Goal: Task Accomplishment & Management: Manage account settings

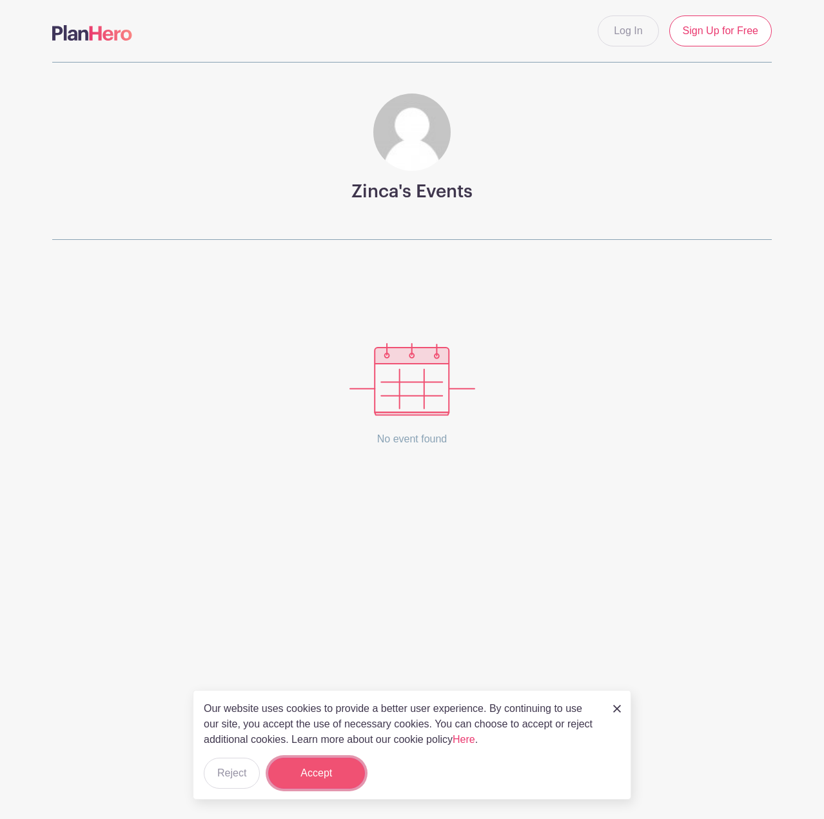
click at [331, 778] on button "Accept" at bounding box center [316, 773] width 97 height 31
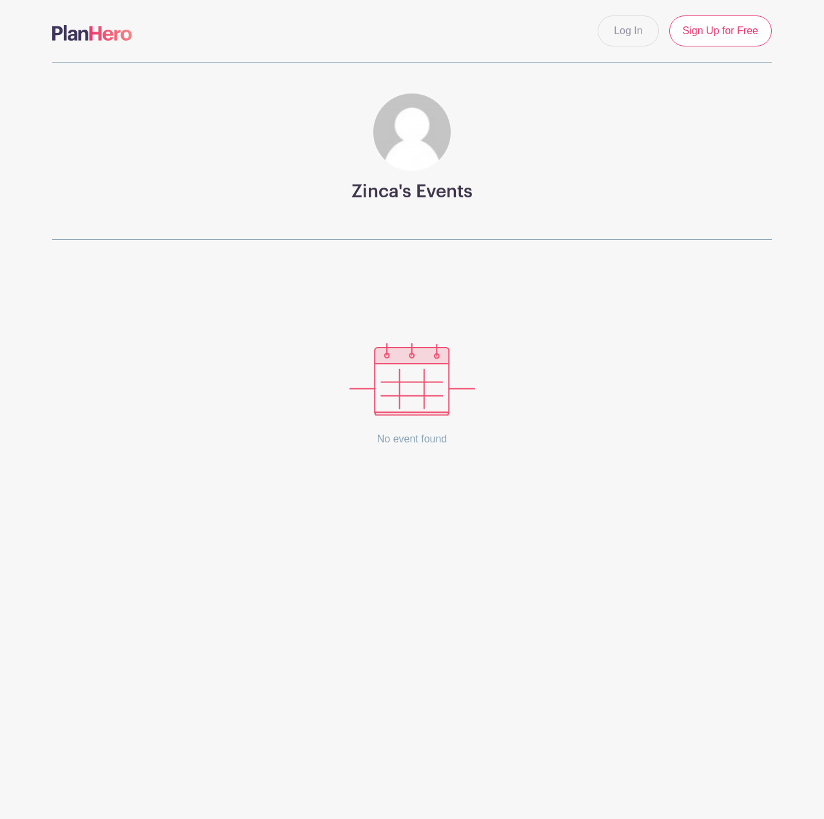
click at [423, 394] on img at bounding box center [412, 379] width 126 height 73
click at [629, 36] on link "Log In" at bounding box center [628, 30] width 61 height 31
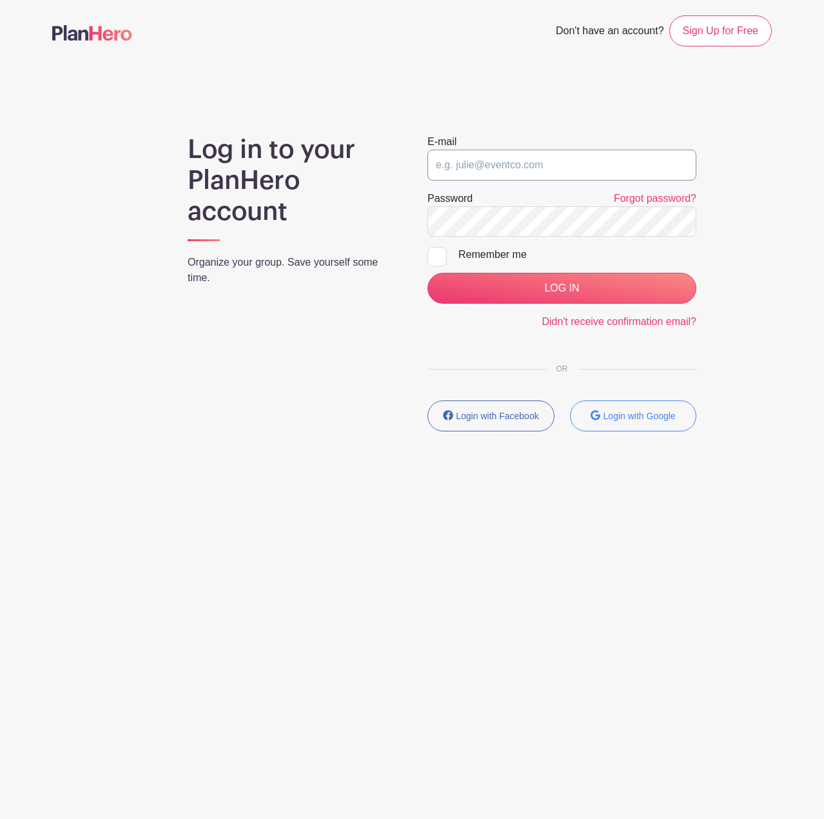
click at [587, 172] on input "email" at bounding box center [561, 165] width 269 height 31
type input "zinca@ssocc.ca"
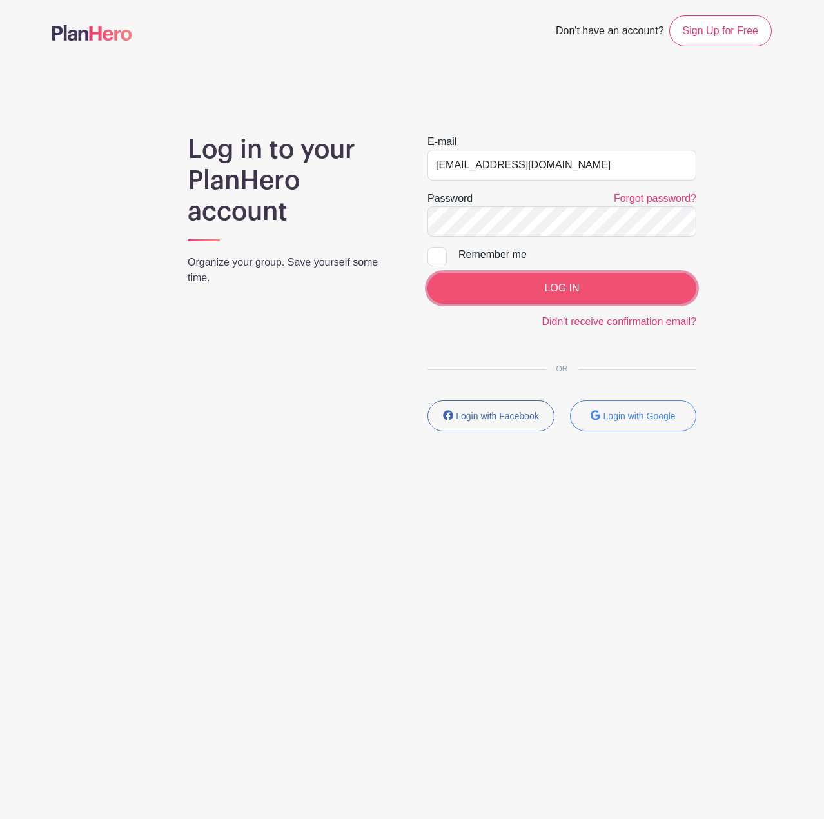
click at [571, 284] on input "LOG IN" at bounding box center [561, 288] width 269 height 31
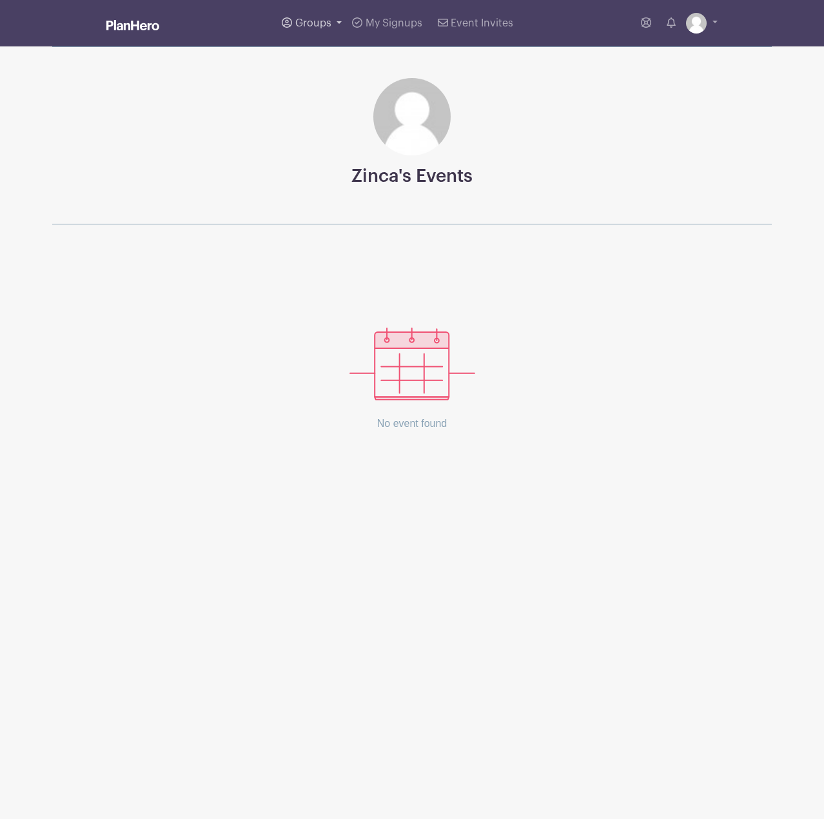
click at [315, 29] on link "Groups" at bounding box center [312, 23] width 70 height 46
click at [333, 65] on span "All Groups" at bounding box center [333, 66] width 50 height 15
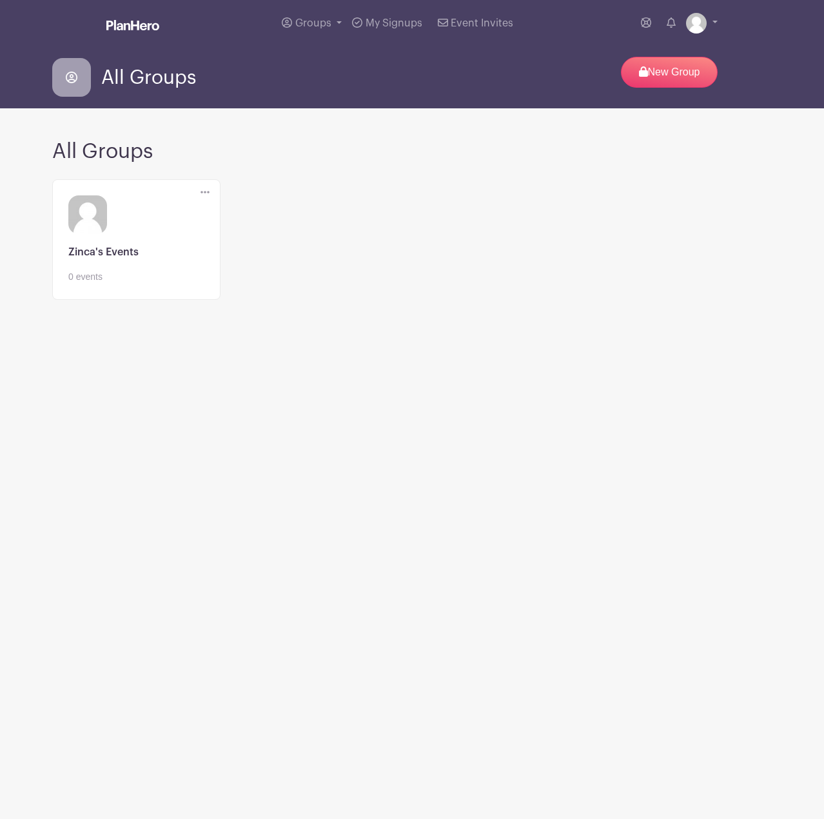
click at [144, 284] on link at bounding box center [136, 284] width 136 height 0
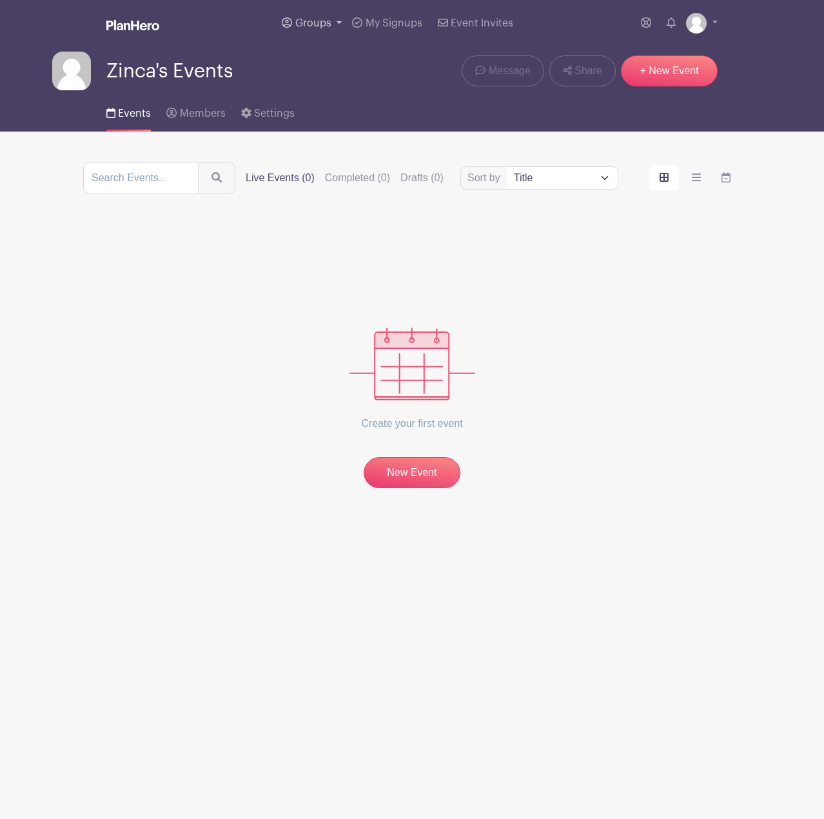
click at [317, 24] on span "Groups" at bounding box center [313, 23] width 36 height 10
click at [320, 97] on span "Zinca's Events" at bounding box center [342, 94] width 68 height 15
click at [395, 22] on span "My Signups" at bounding box center [394, 23] width 57 height 10
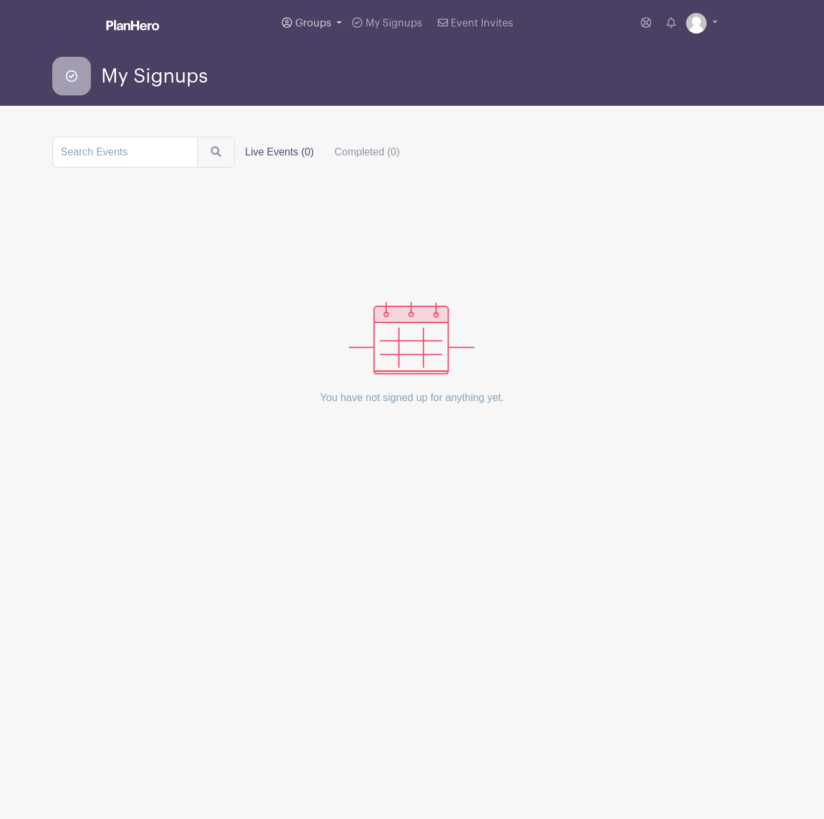
click at [316, 26] on span "Groups" at bounding box center [313, 23] width 36 height 10
click at [340, 64] on span "All Groups" at bounding box center [333, 66] width 50 height 15
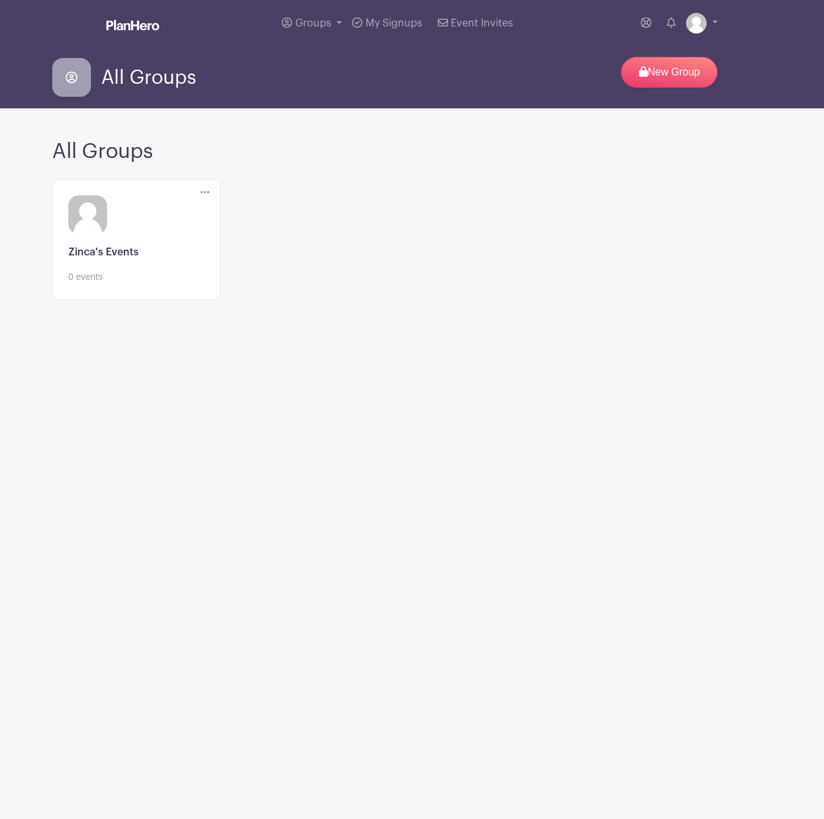
click at [103, 284] on link at bounding box center [136, 284] width 136 height 0
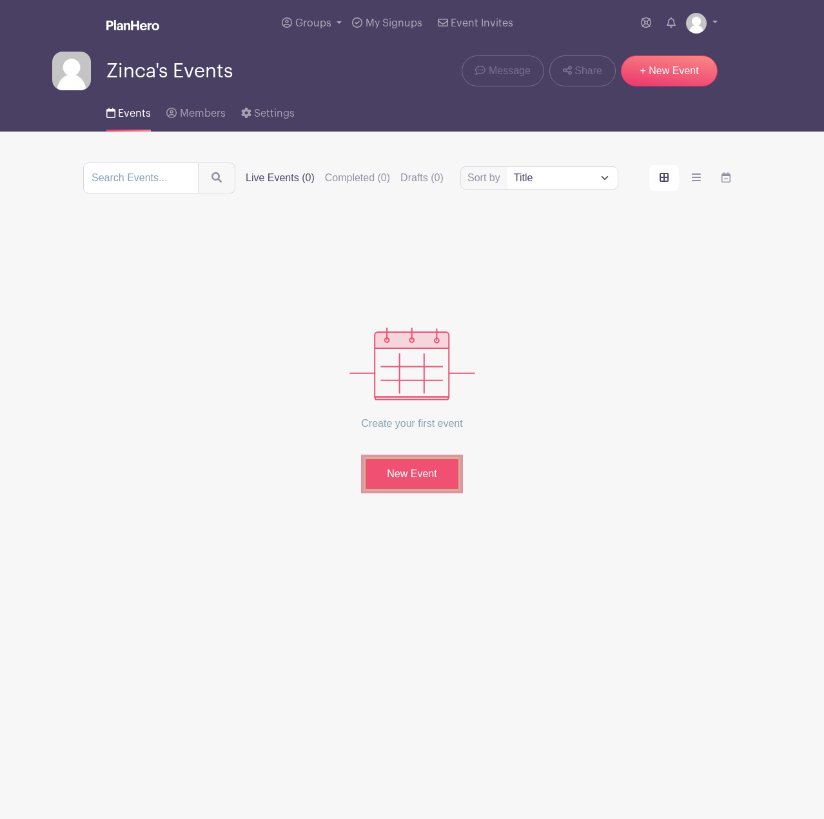
click at [436, 479] on link "New Event" at bounding box center [412, 474] width 97 height 34
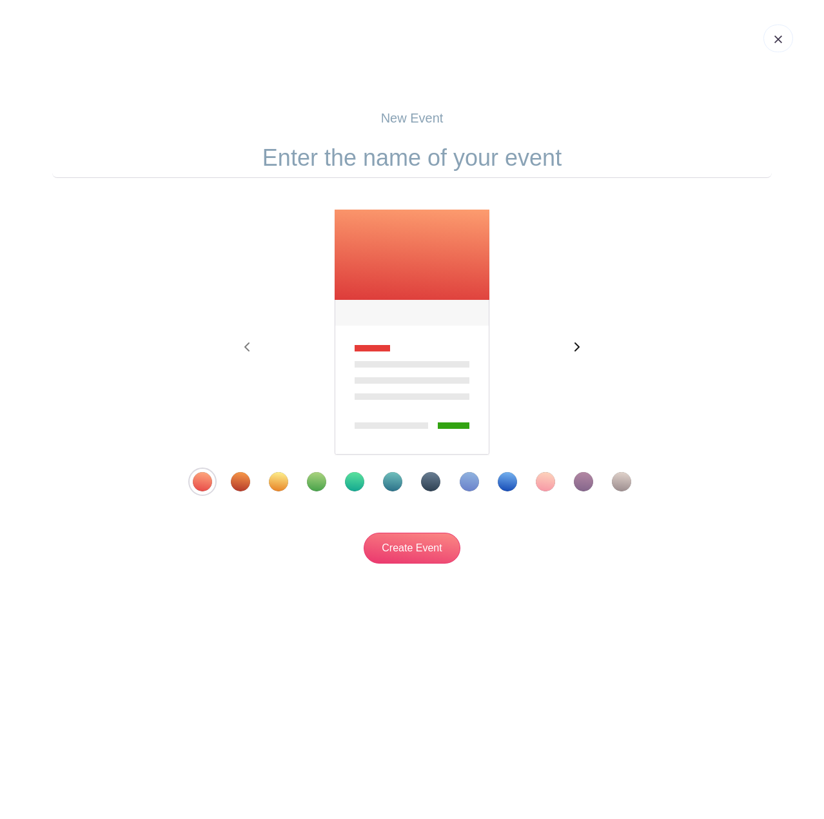
click at [576, 350] on icon "button" at bounding box center [576, 347] width 6 height 10
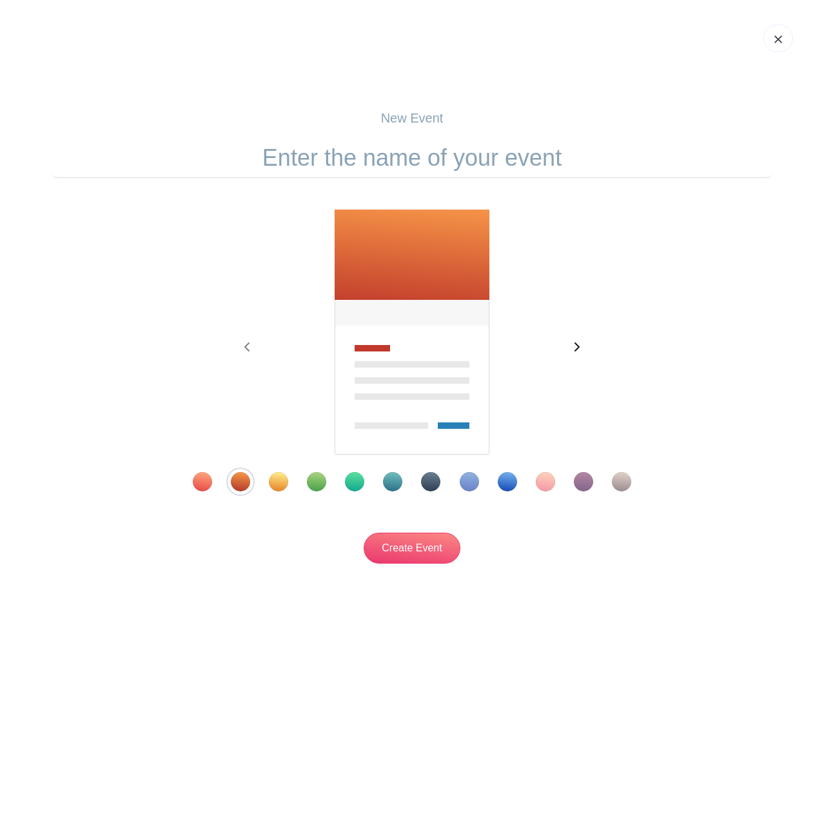
click at [576, 350] on icon "button" at bounding box center [576, 347] width 6 height 10
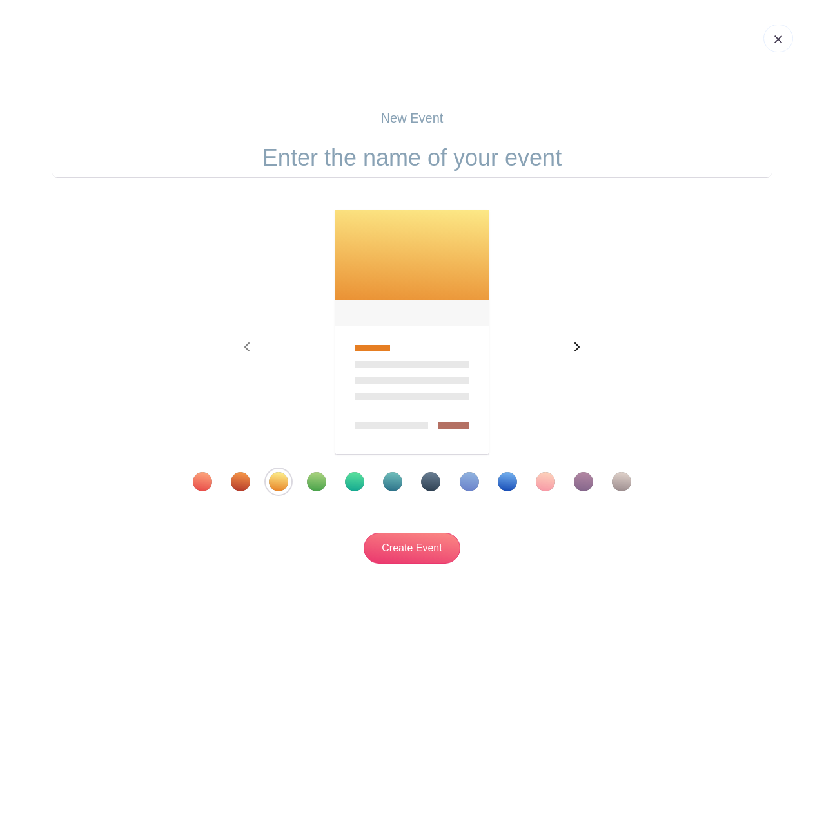
click at [576, 346] on icon "button" at bounding box center [576, 347] width 6 height 10
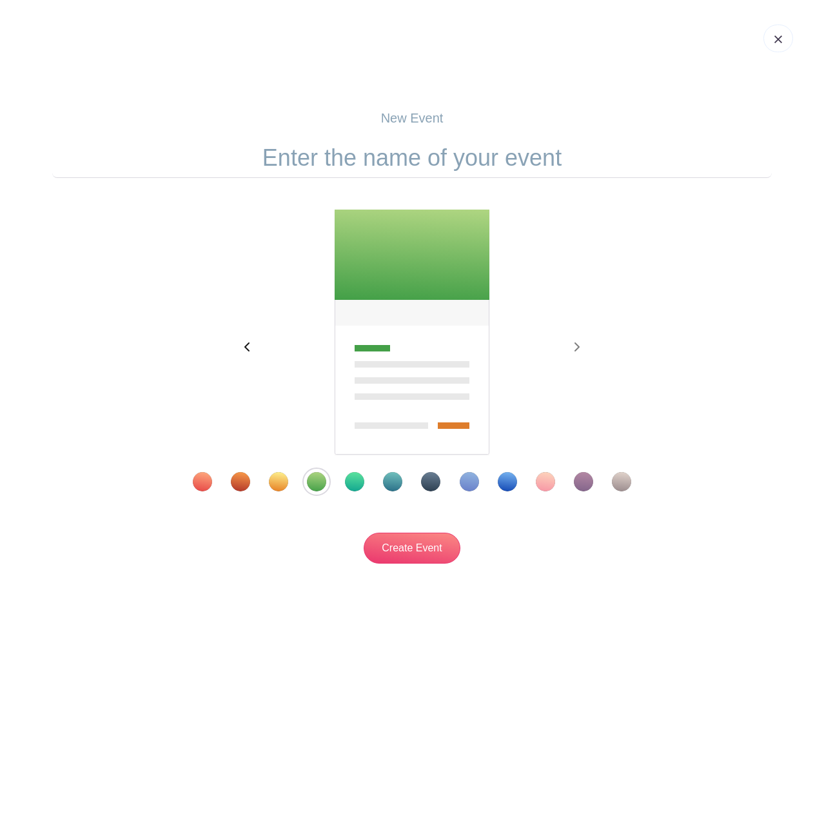
drag, startPoint x: 242, startPoint y: 326, endPoint x: 245, endPoint y: 347, distance: 22.2
click at [245, 347] on div "Previous Next" at bounding box center [411, 333] width 361 height 248
click at [245, 347] on icon "button" at bounding box center [247, 347] width 6 height 10
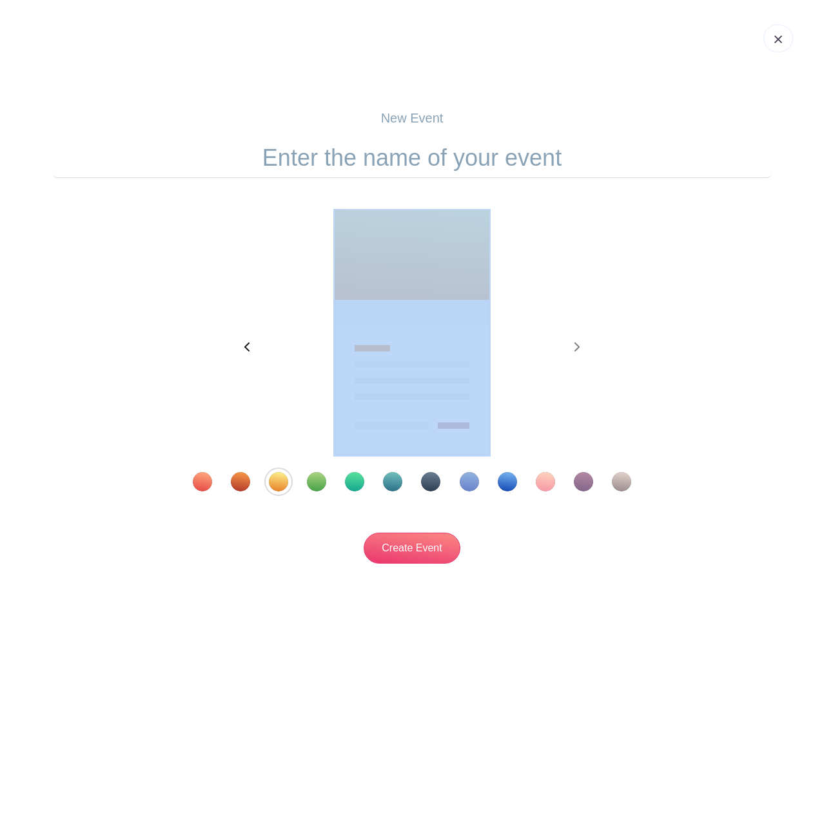
click at [245, 347] on icon "button" at bounding box center [247, 347] width 6 height 10
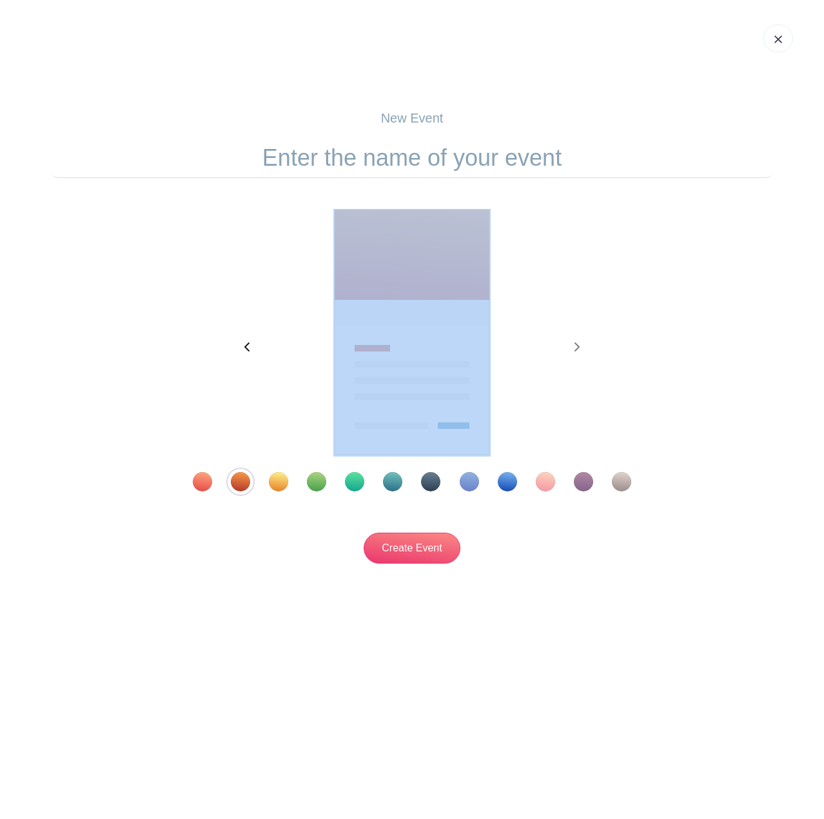
click at [245, 347] on icon "button" at bounding box center [247, 347] width 6 height 10
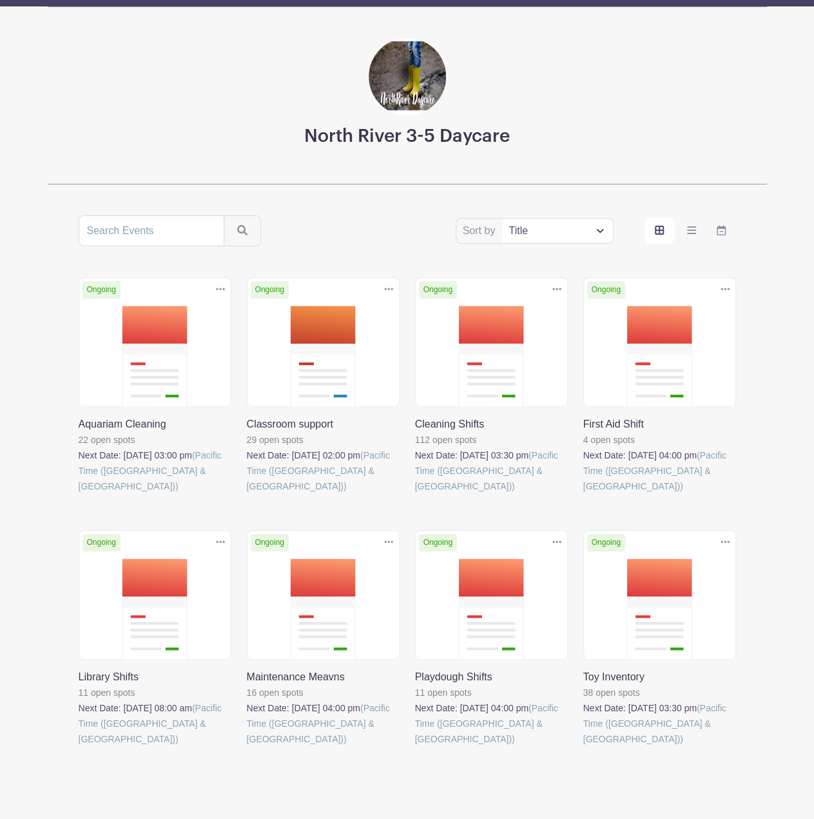
scroll to position [52, 0]
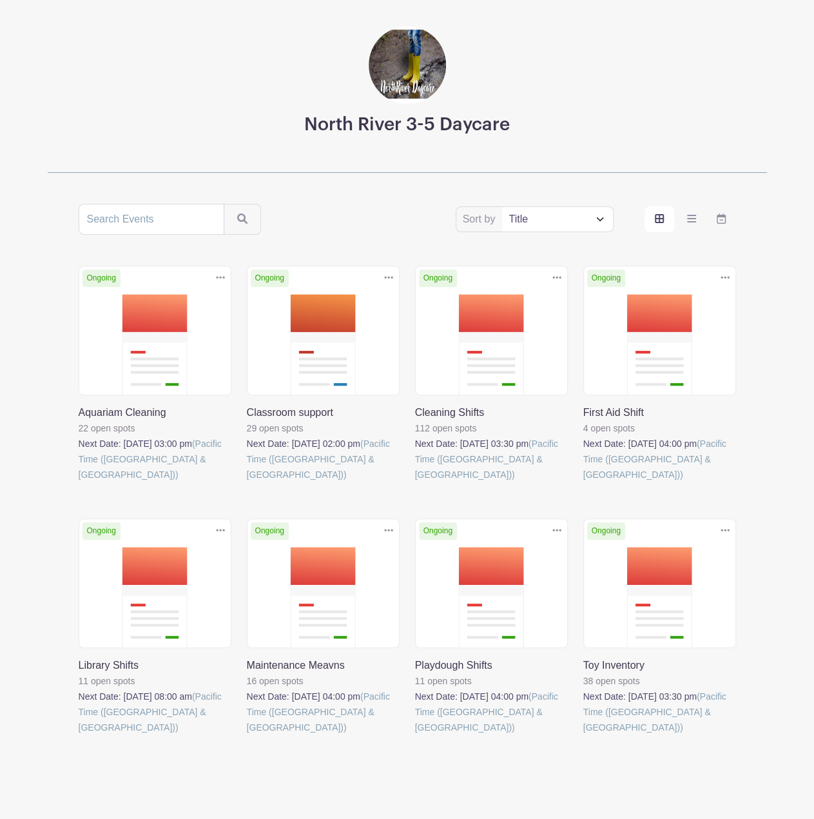
click at [79, 482] on link at bounding box center [79, 482] width 0 height 0
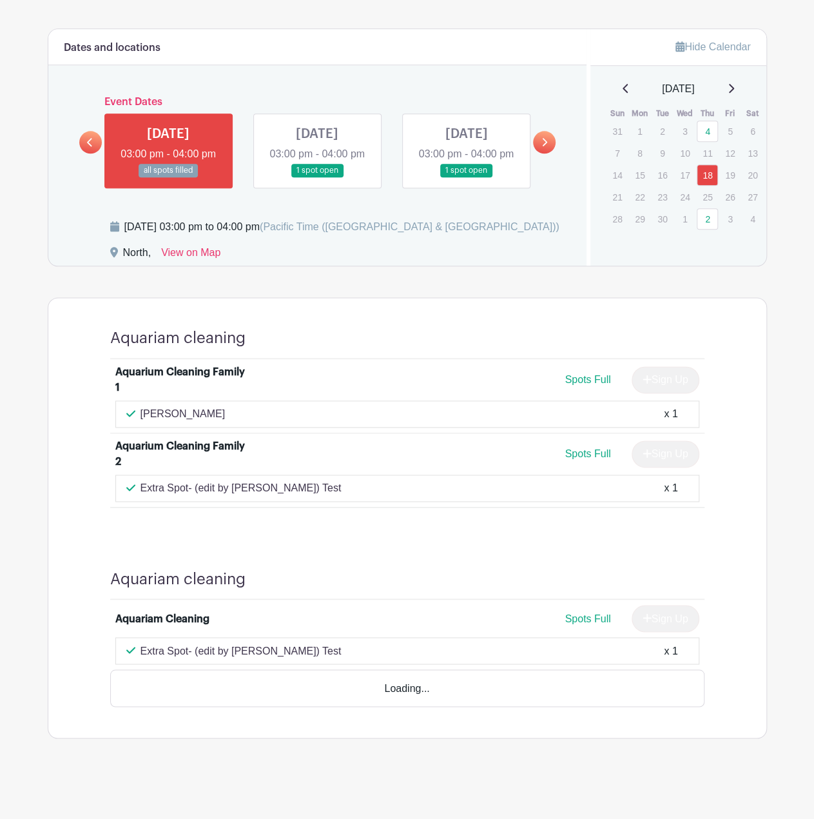
scroll to position [626, 0]
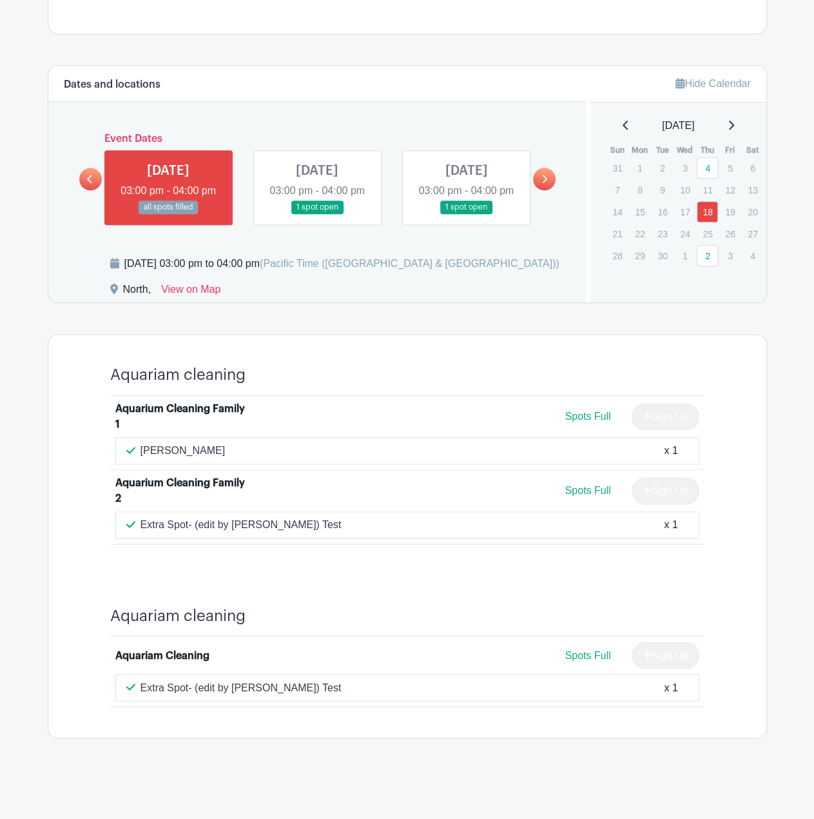
click at [317, 214] on link at bounding box center [317, 214] width 0 height 0
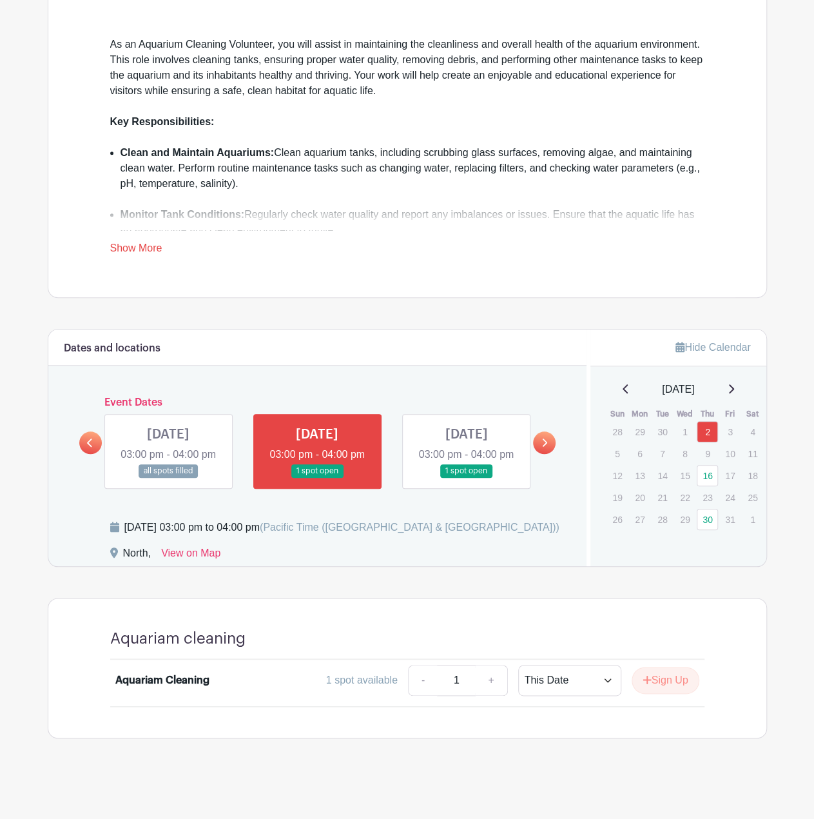
click at [466, 478] on link at bounding box center [466, 478] width 0 height 0
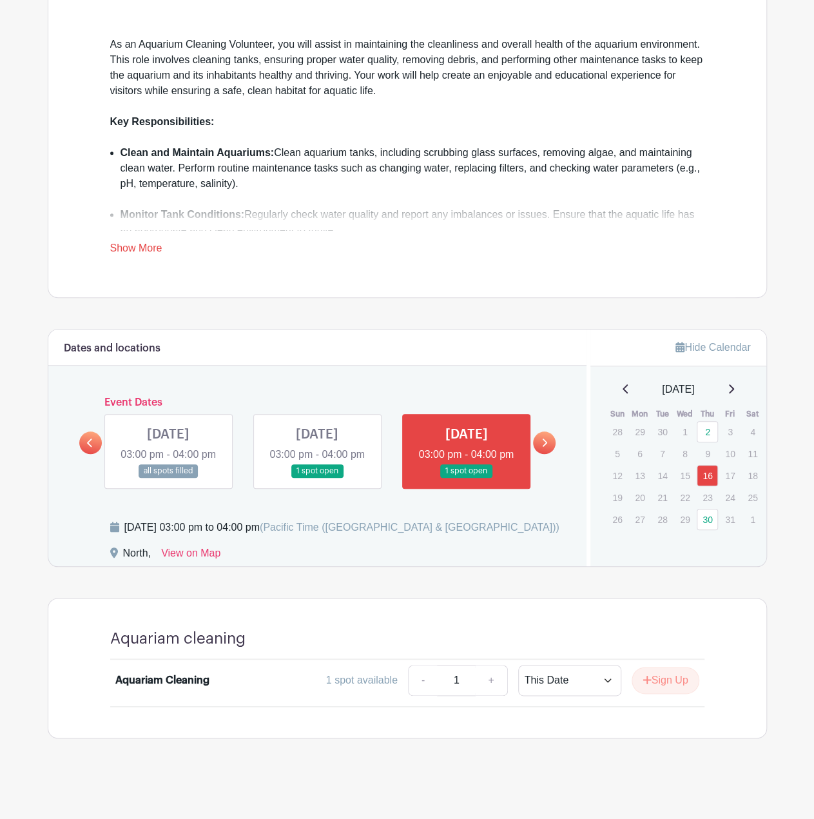
click at [168, 478] on link at bounding box center [168, 478] width 0 height 0
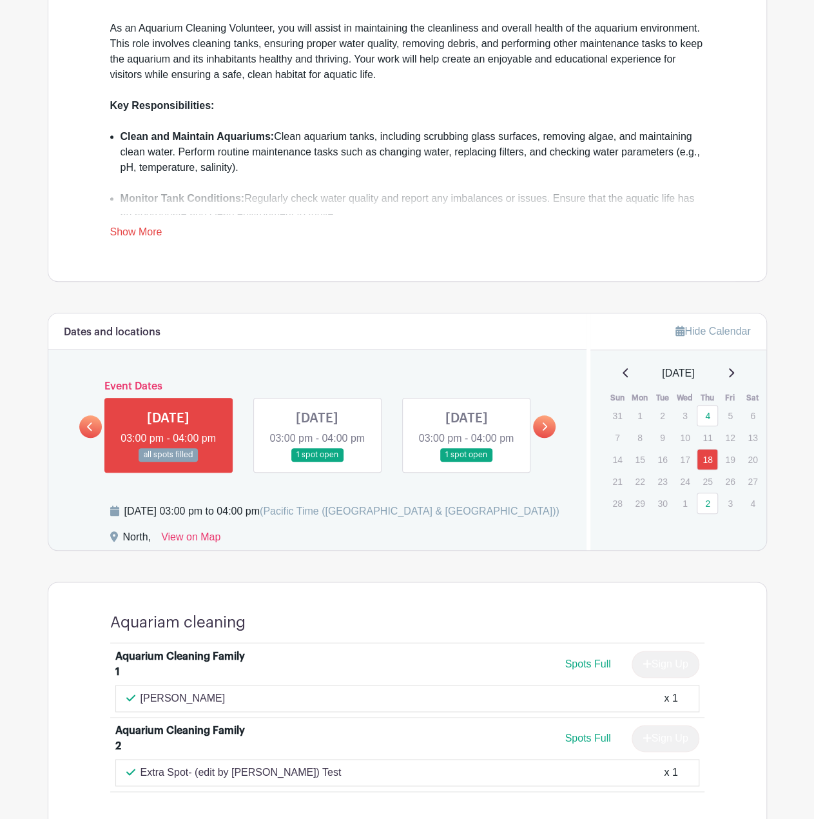
click at [93, 431] on icon at bounding box center [90, 427] width 6 height 10
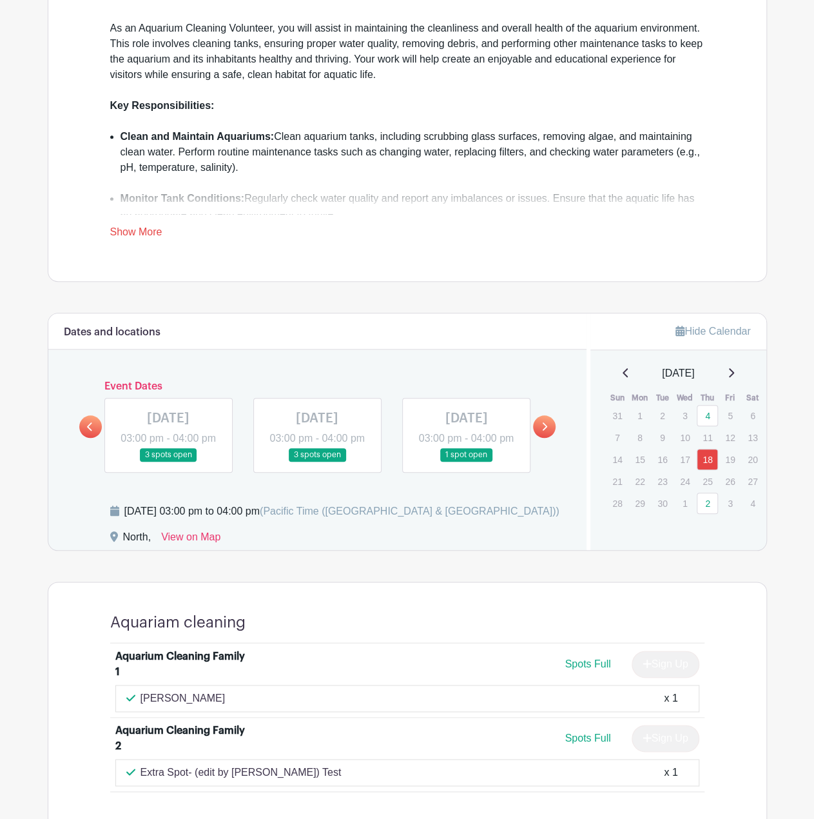
click at [466, 462] on link at bounding box center [466, 462] width 0 height 0
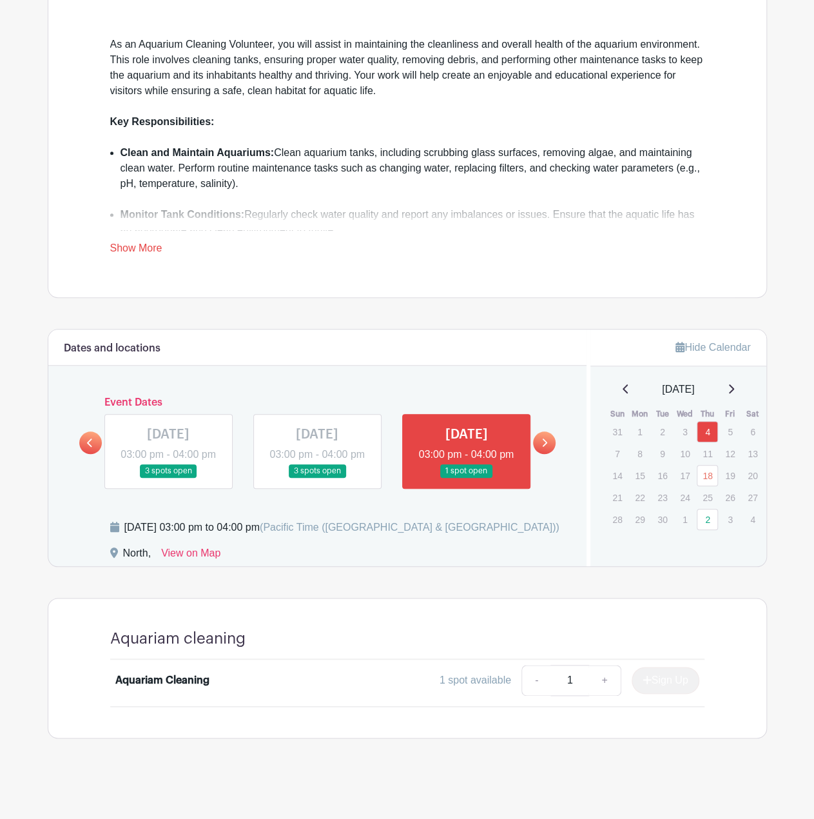
click at [98, 438] on link at bounding box center [90, 442] width 23 height 23
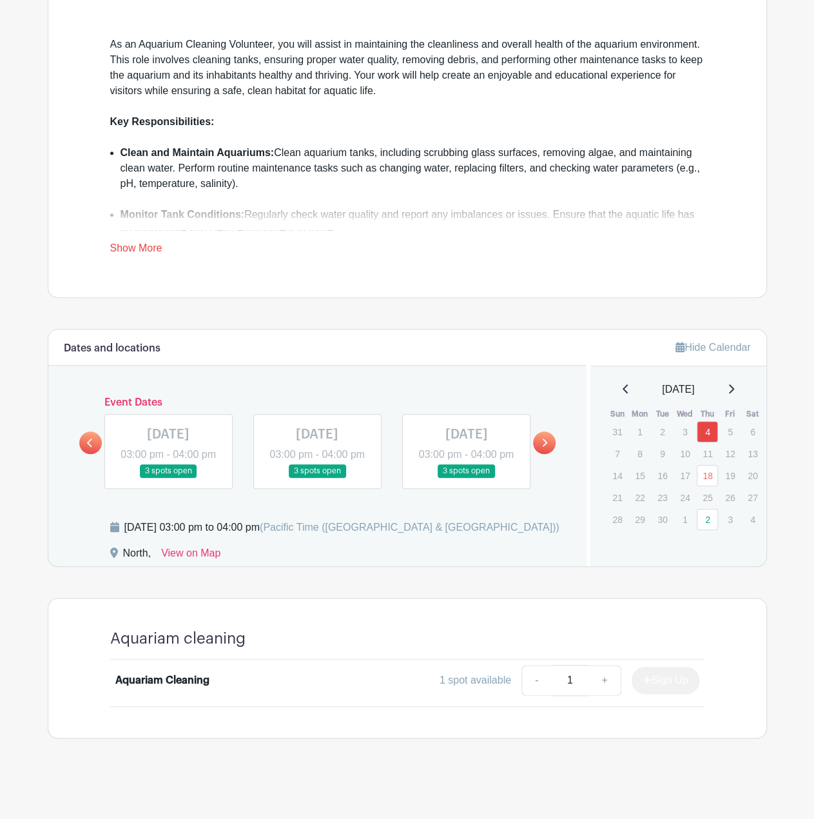
scroll to position [344, 0]
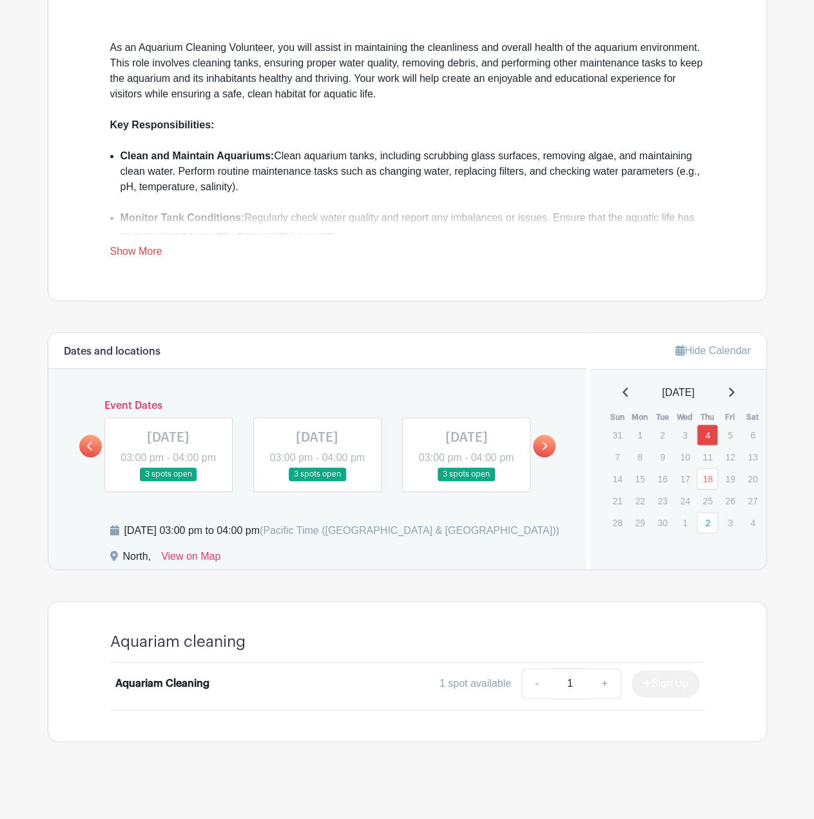
click at [546, 436] on link at bounding box center [544, 446] width 23 height 23
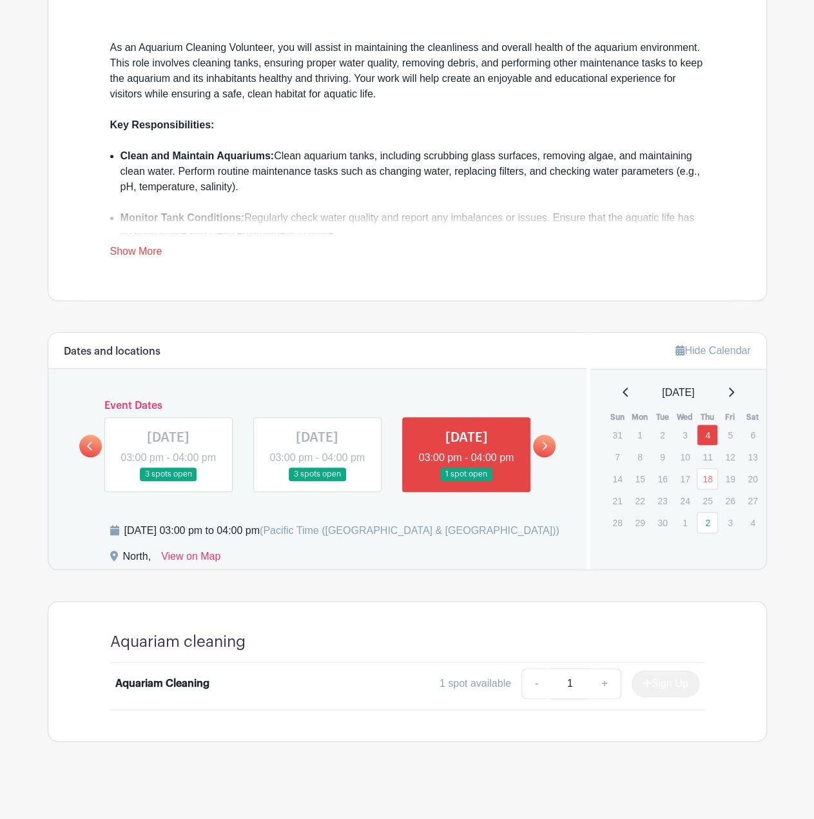
click at [546, 436] on div "Event Dates THU Jul 03, 2025 03:00 pm - 04:00 pm 3 spots open THU Jul 03, 2025 …" at bounding box center [317, 446] width 477 height 92
click at [542, 451] on icon at bounding box center [545, 446] width 6 height 10
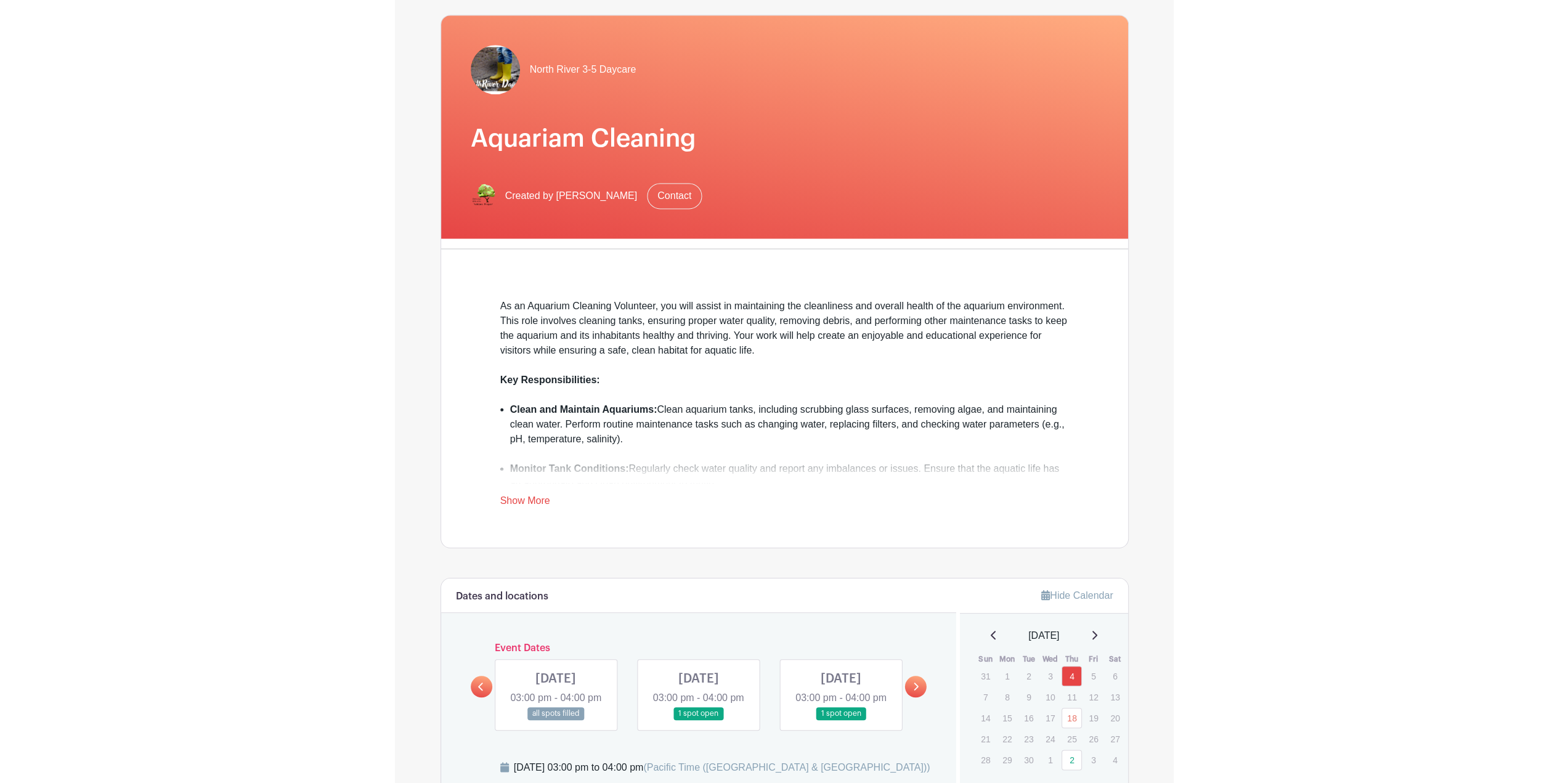
scroll to position [0, 0]
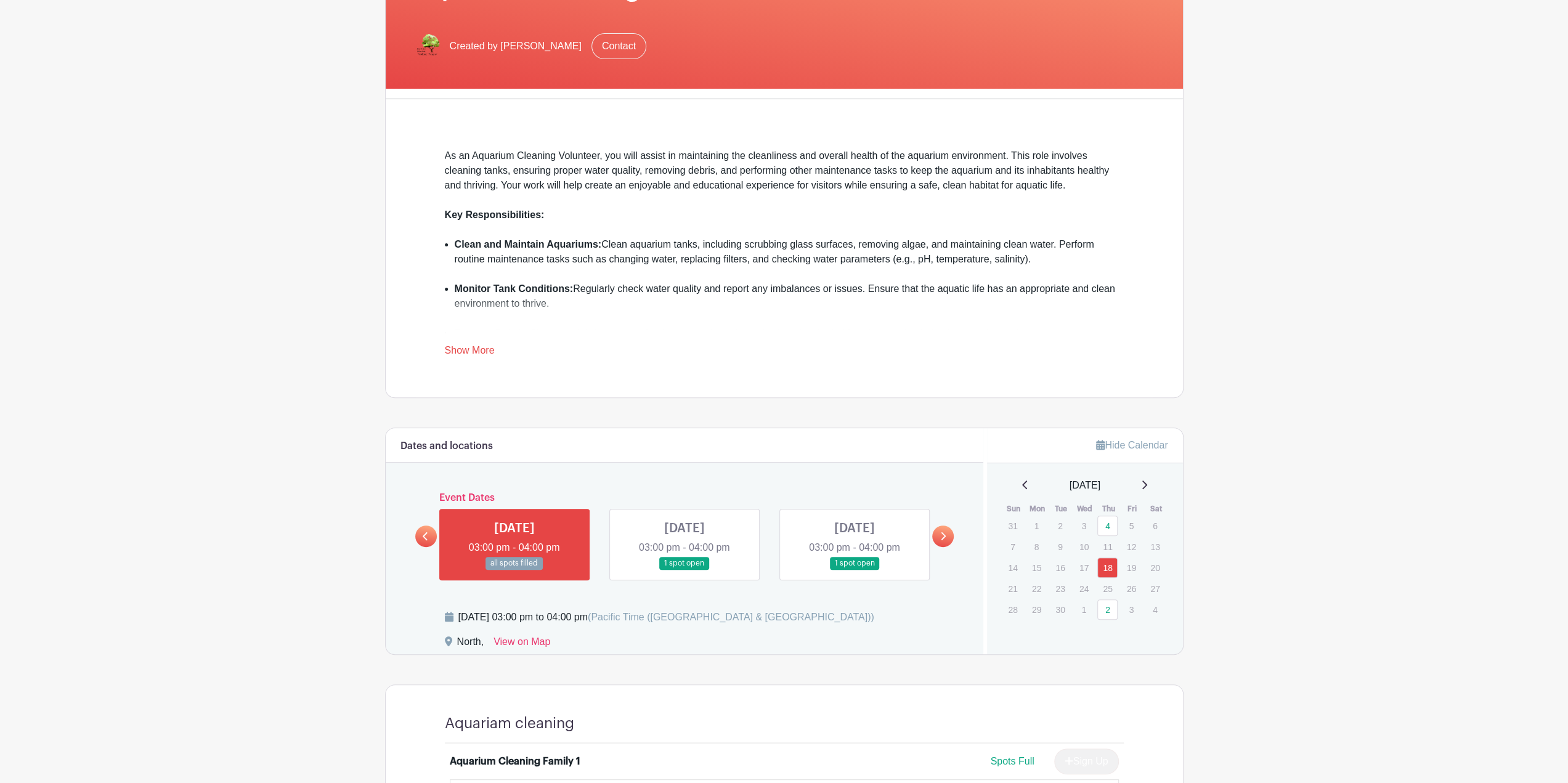
scroll to position [247, 0]
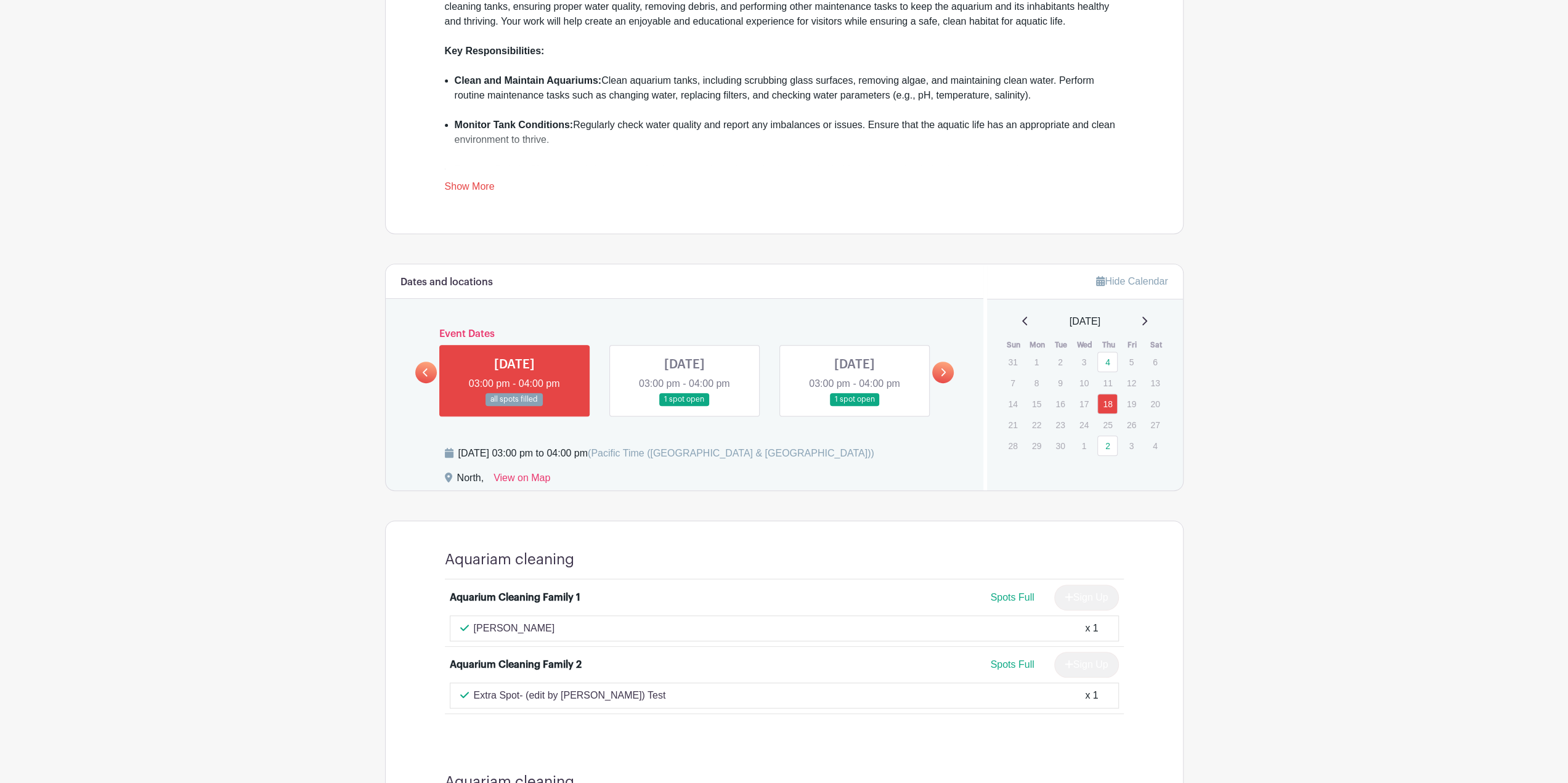
scroll to position [48, 0]
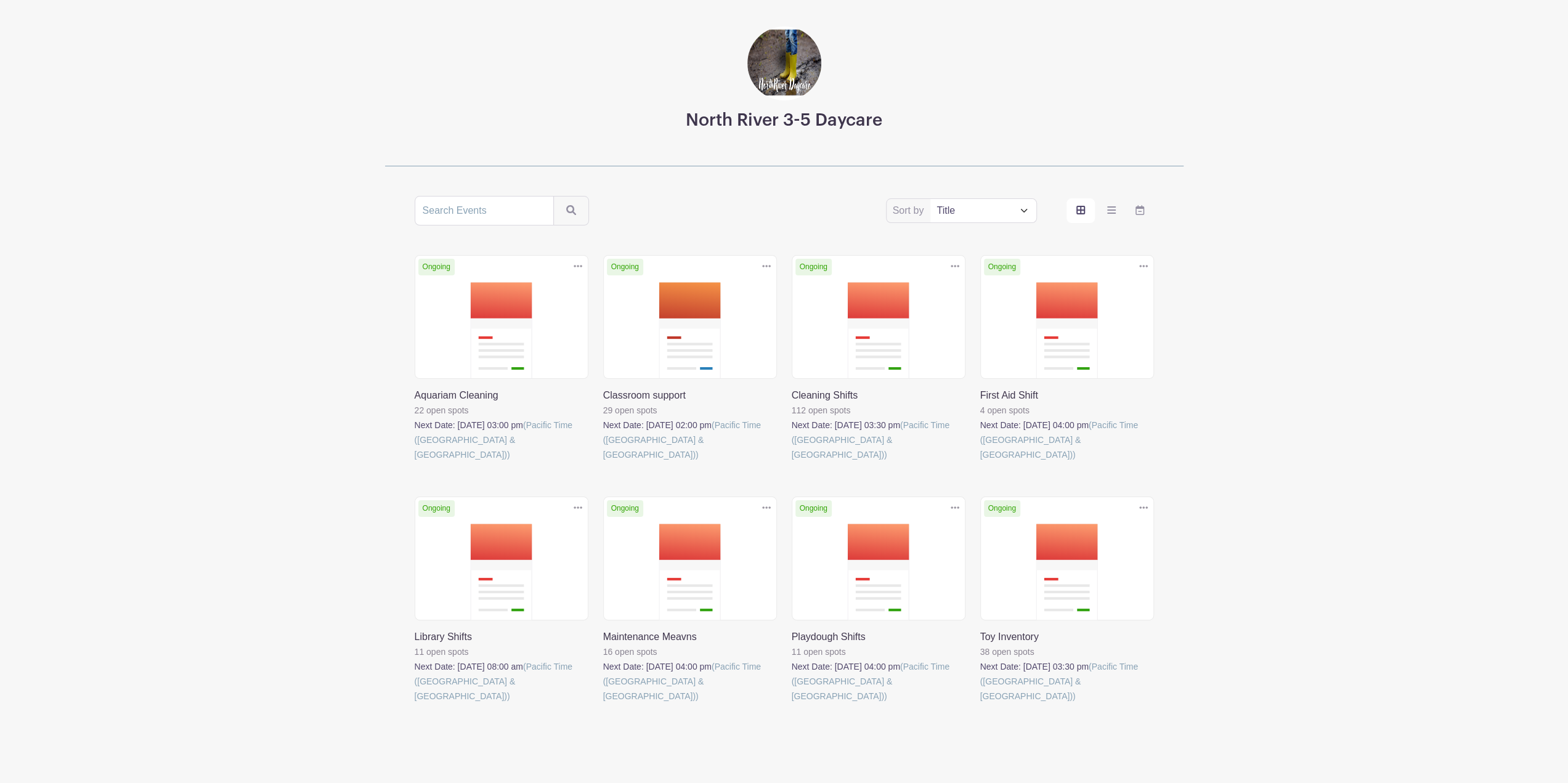
click at [778, 463] on link at bounding box center [980, 463] width 0 height 0
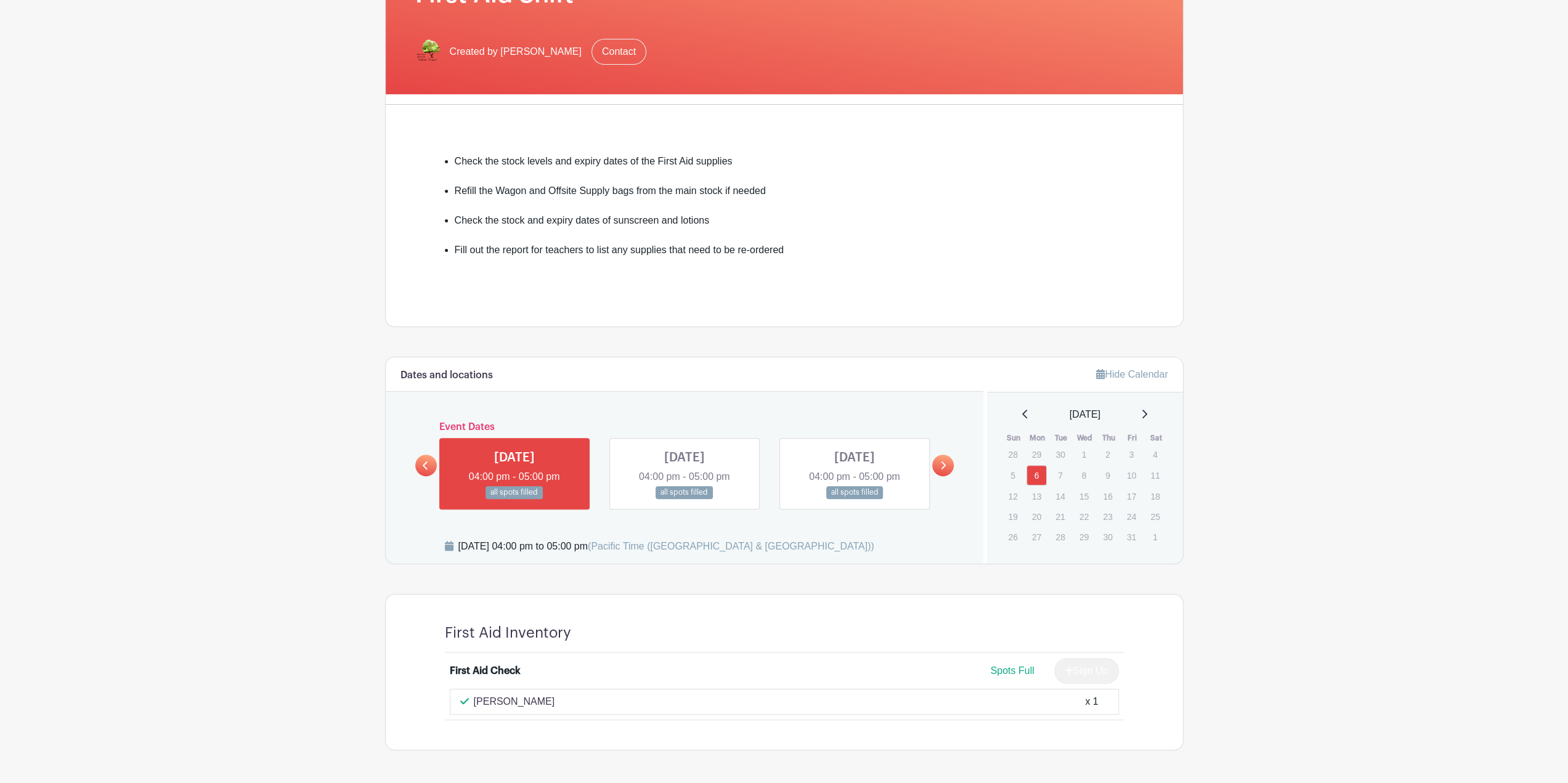
scroll to position [247, 0]
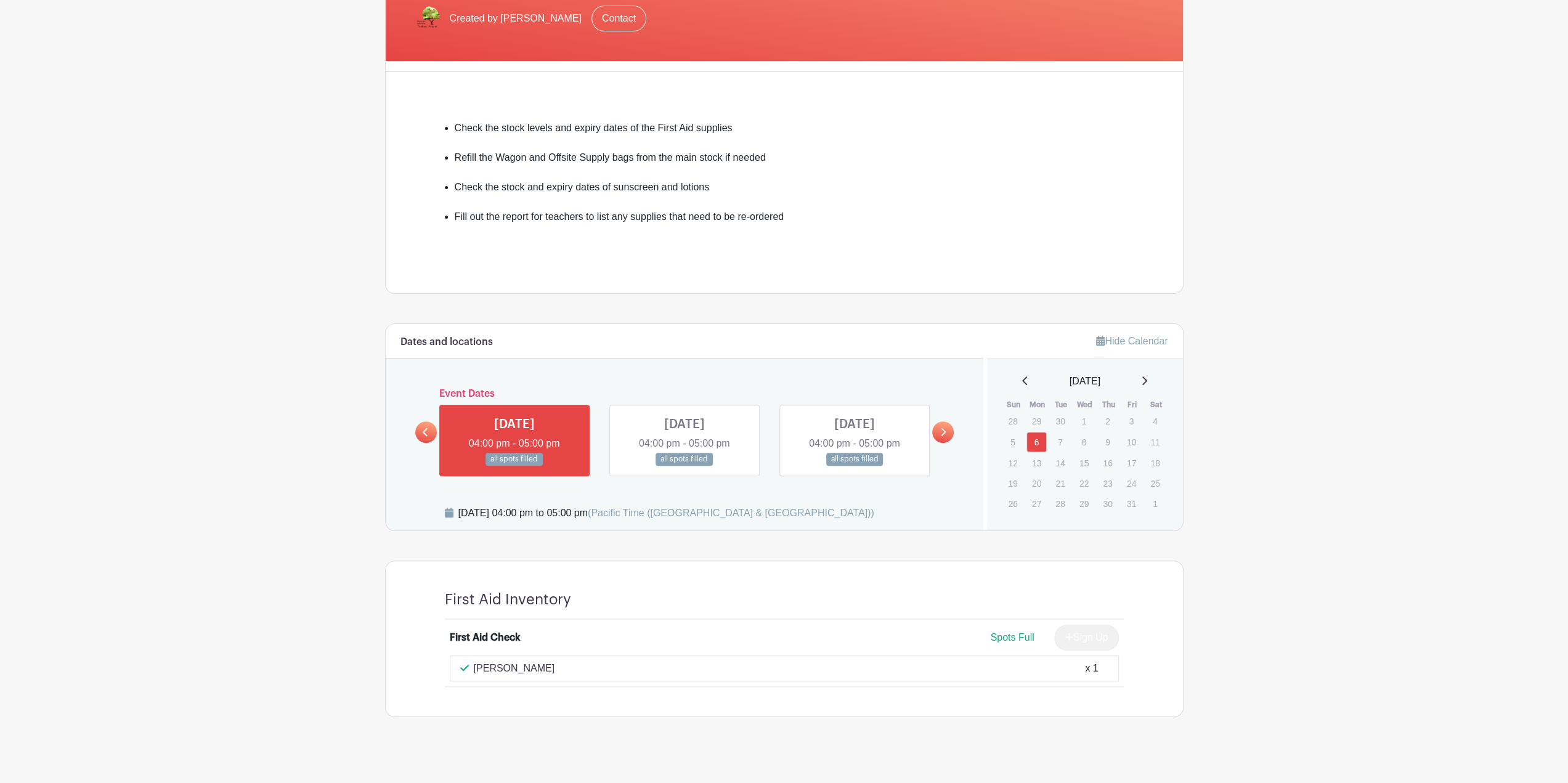
click at [422, 435] on link at bounding box center [426, 432] width 22 height 22
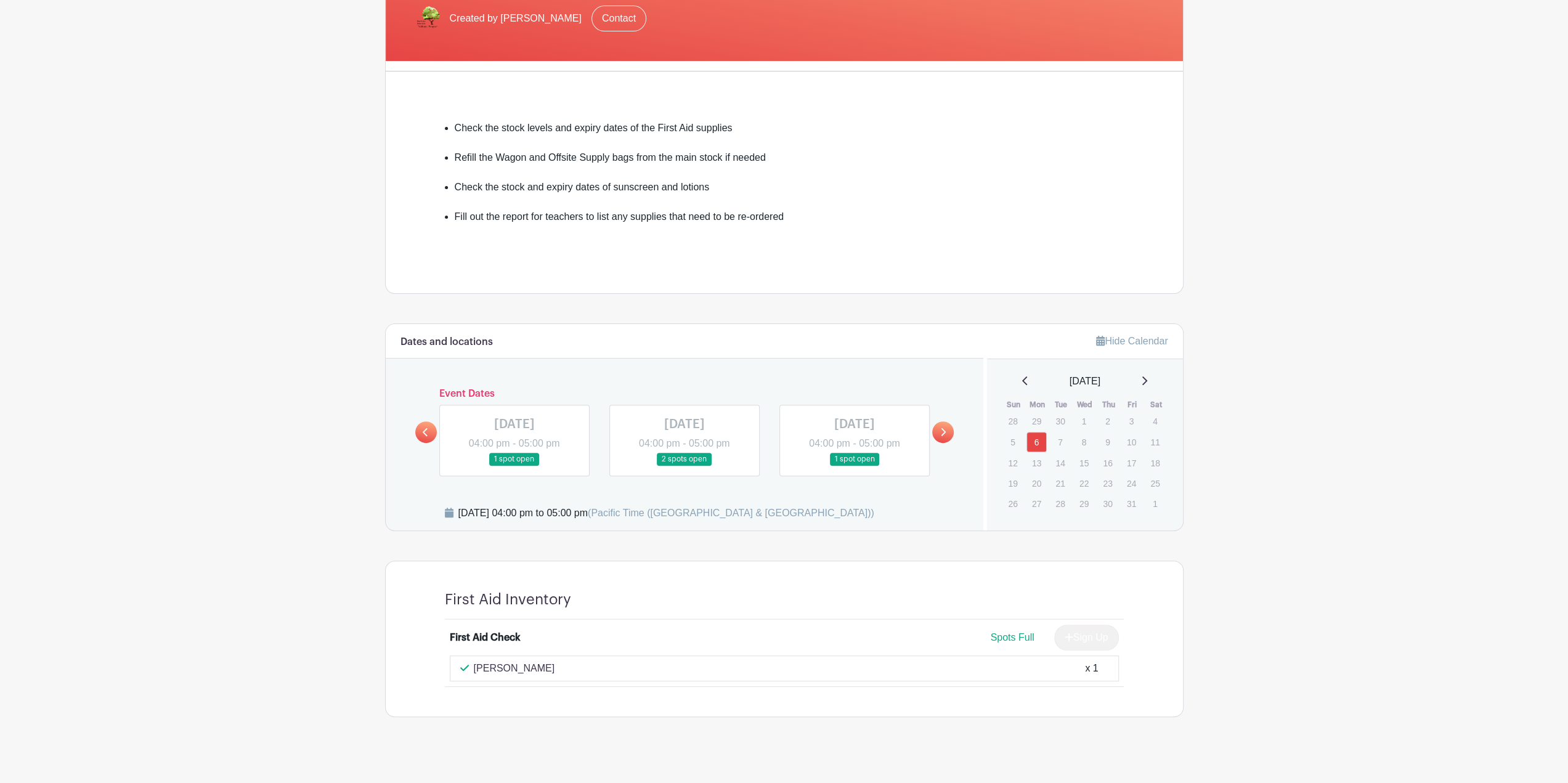
click at [778, 436] on link at bounding box center [942, 432] width 22 height 22
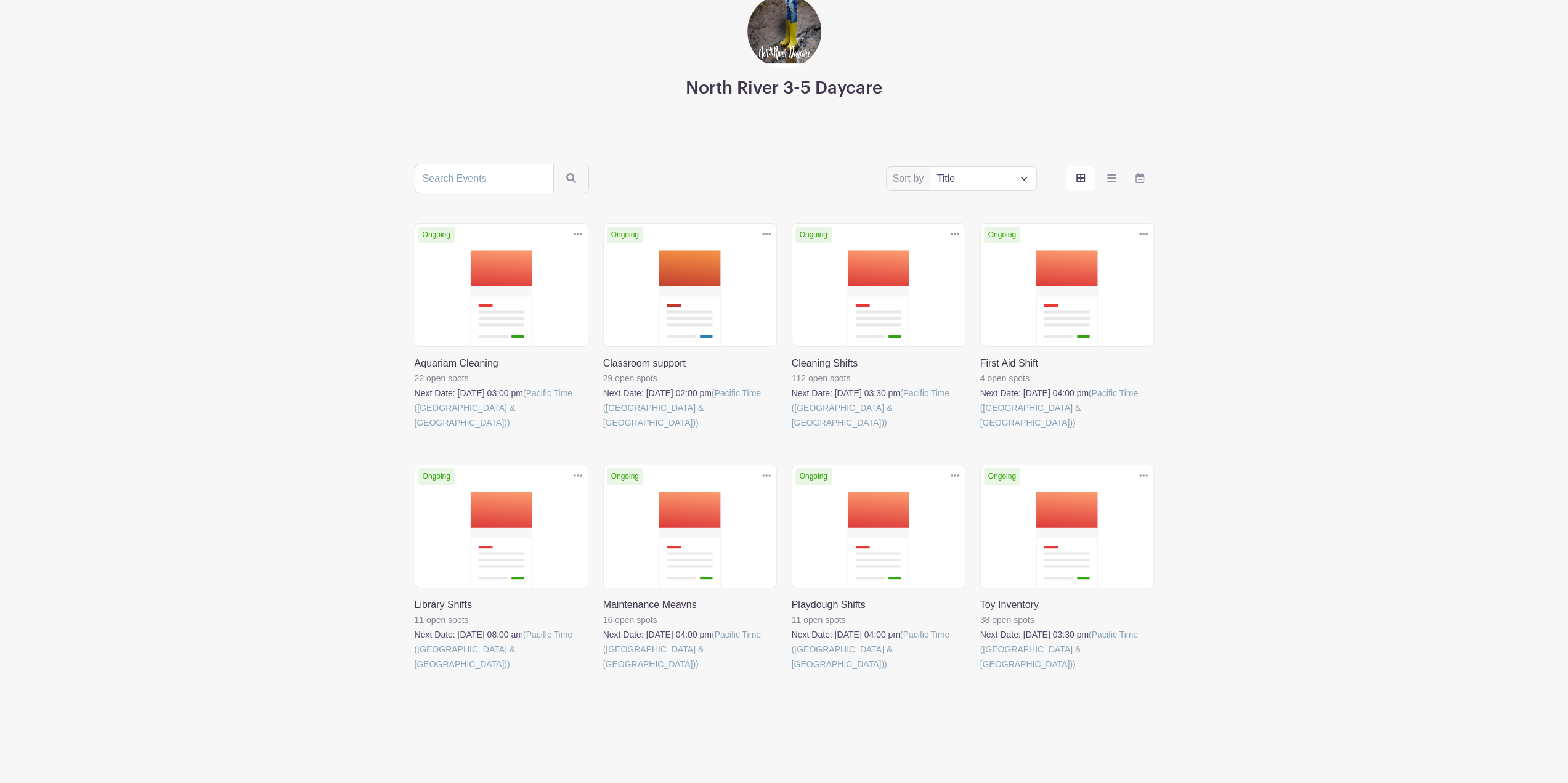
scroll to position [48, 0]
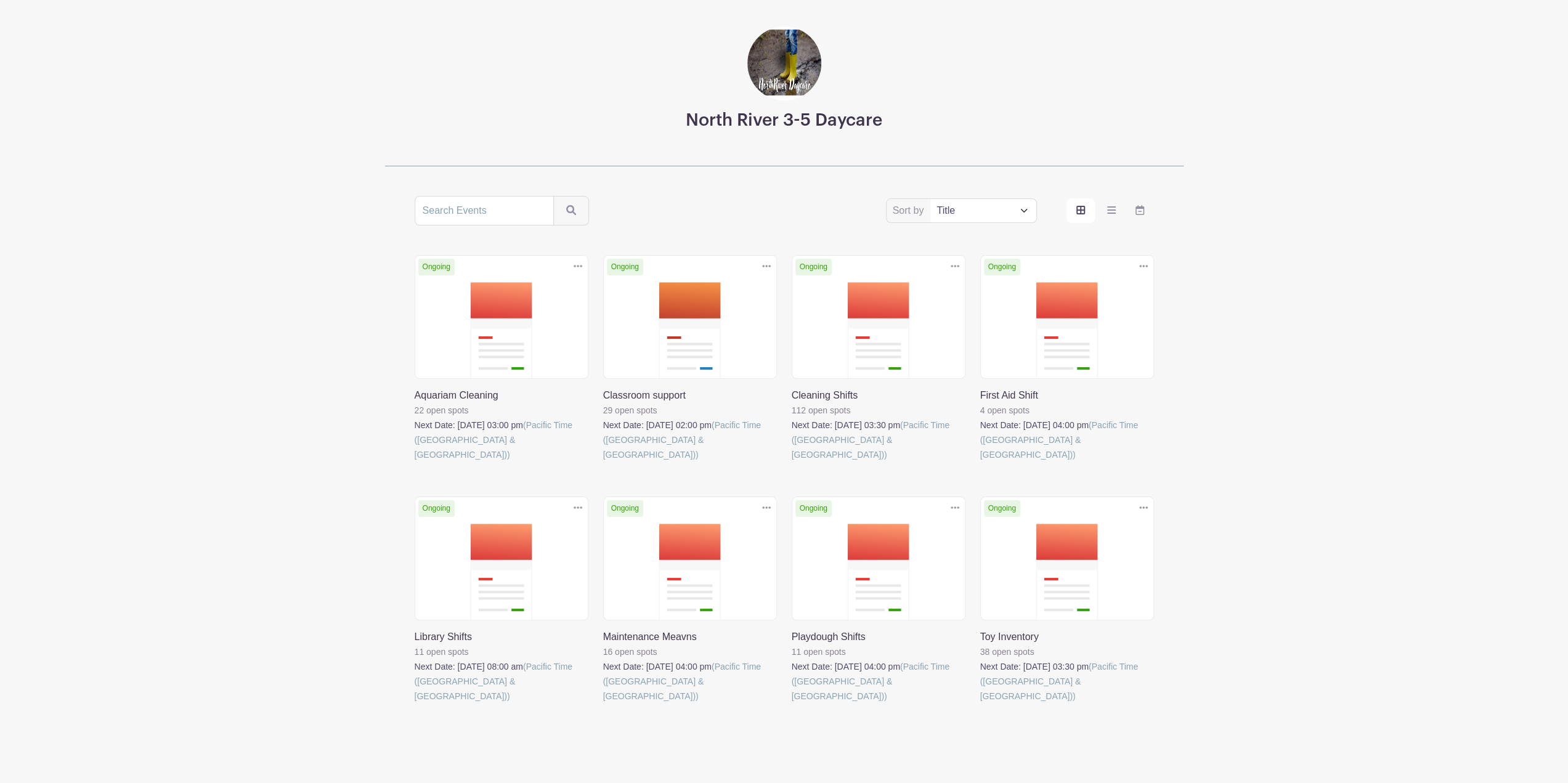
click at [603, 704] on link at bounding box center [603, 704] width 0 height 0
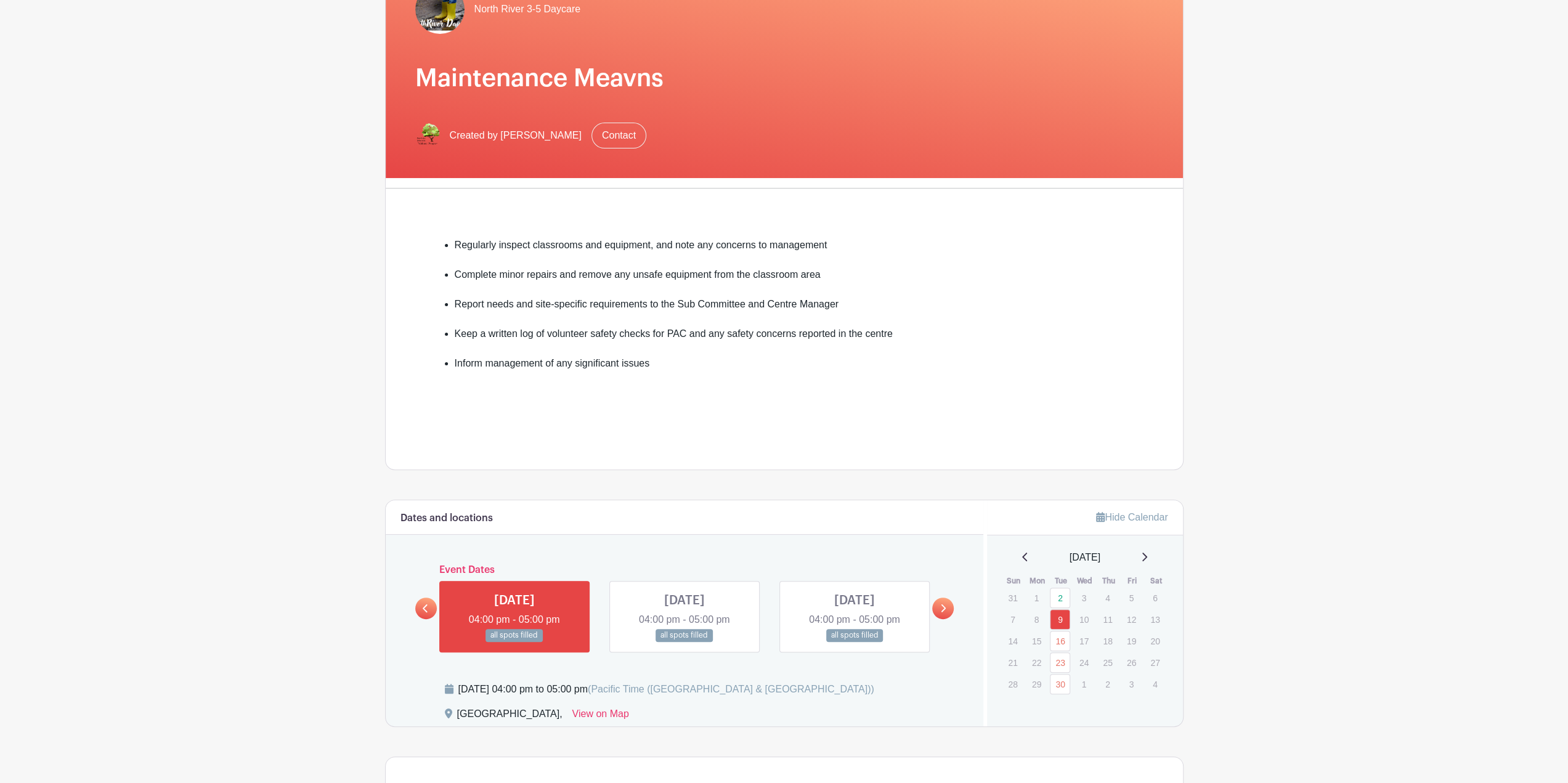
scroll to position [86, 0]
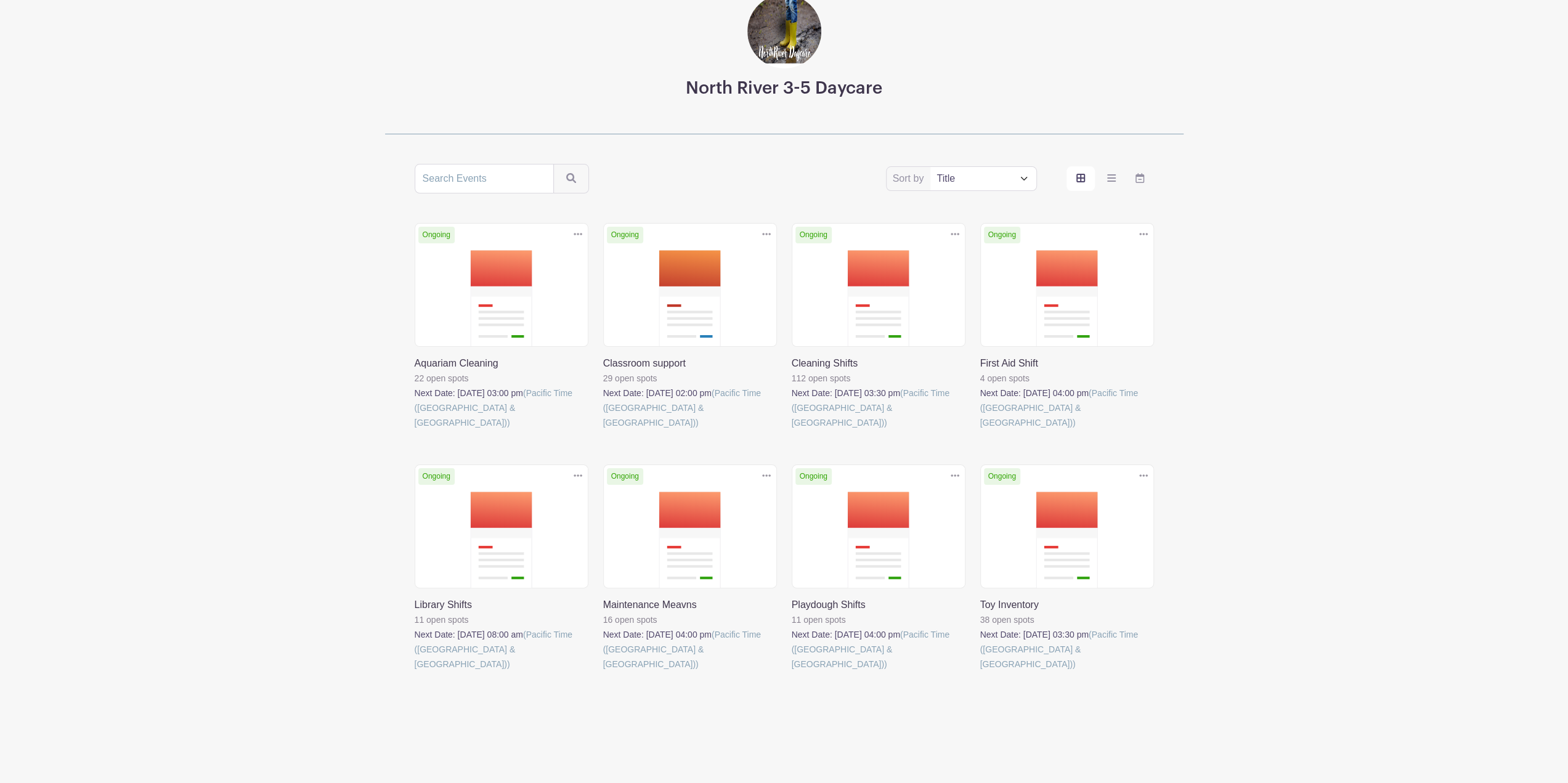
scroll to position [48, 0]
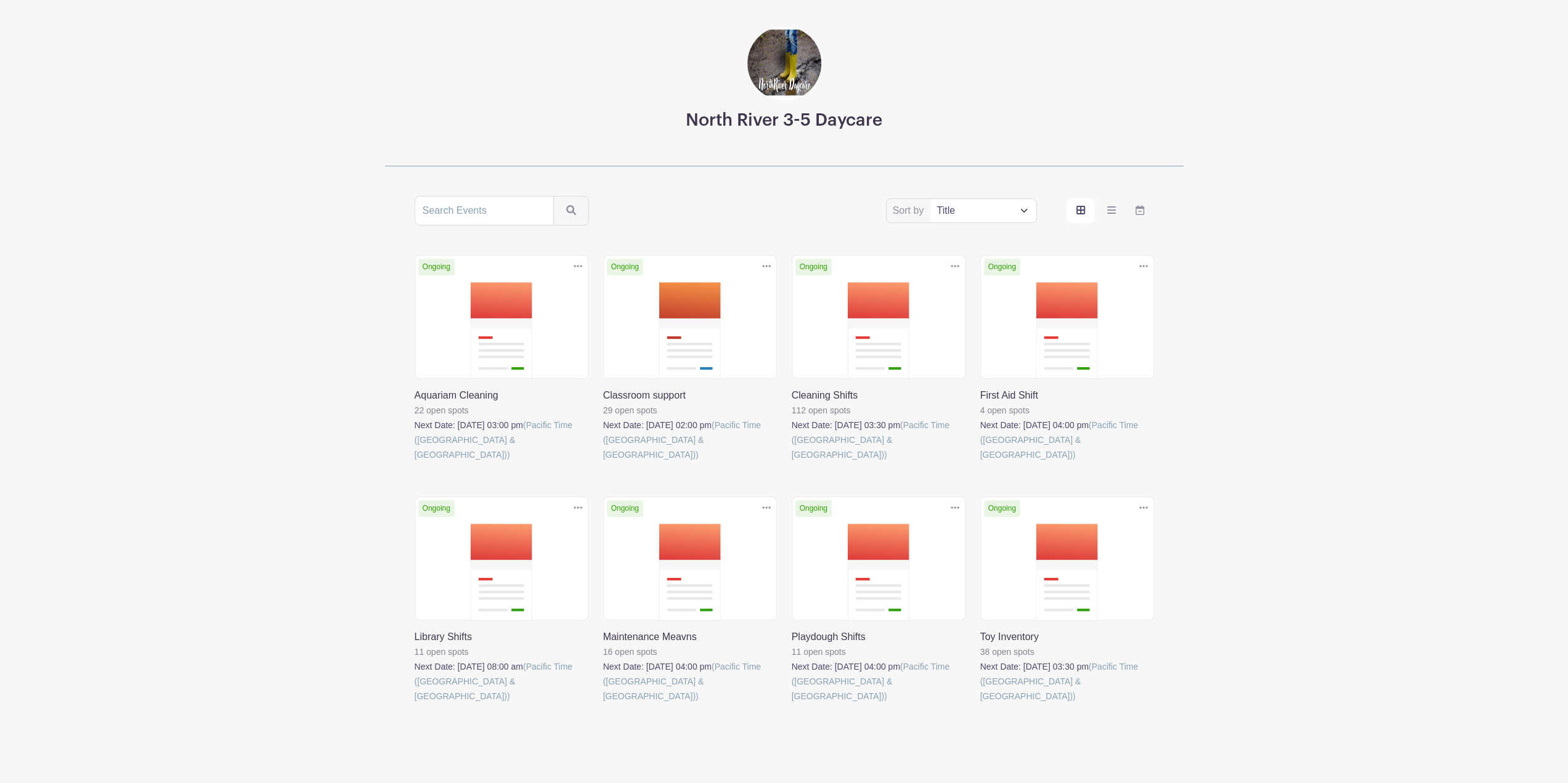
click at [778, 704] on link at bounding box center [980, 704] width 0 height 0
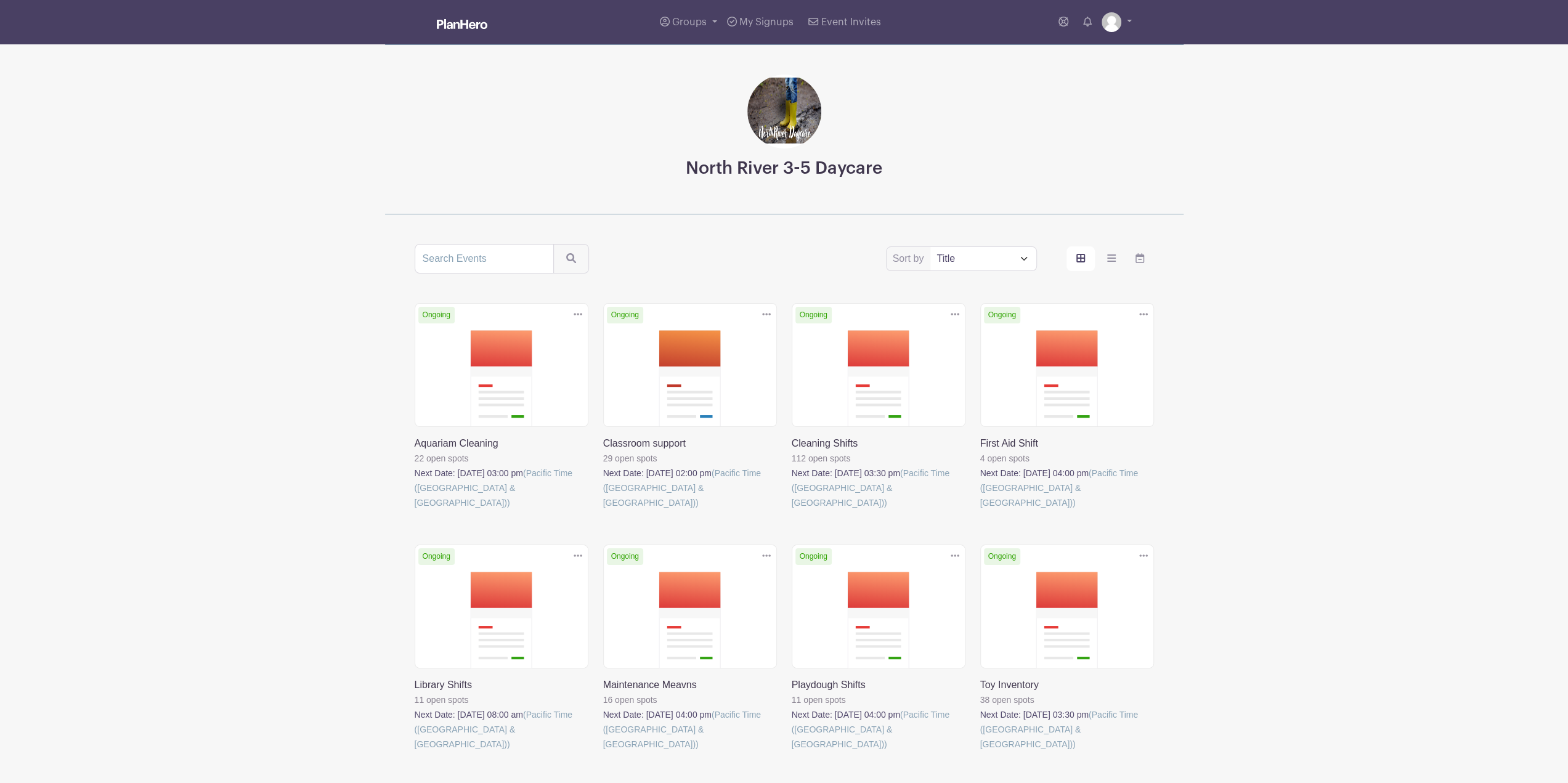
scroll to position [48, 0]
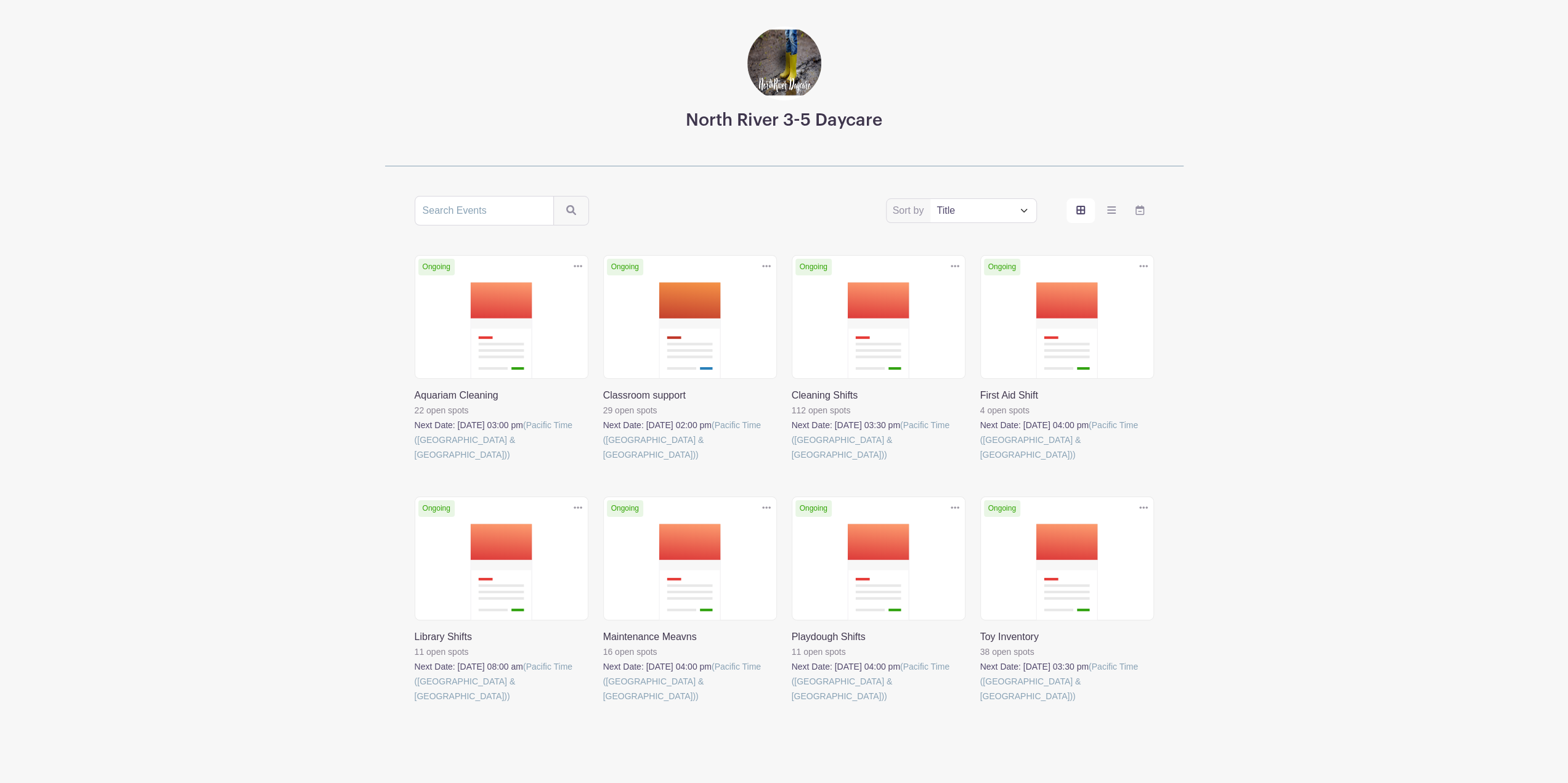
click at [778, 463] on link at bounding box center [791, 463] width 0 height 0
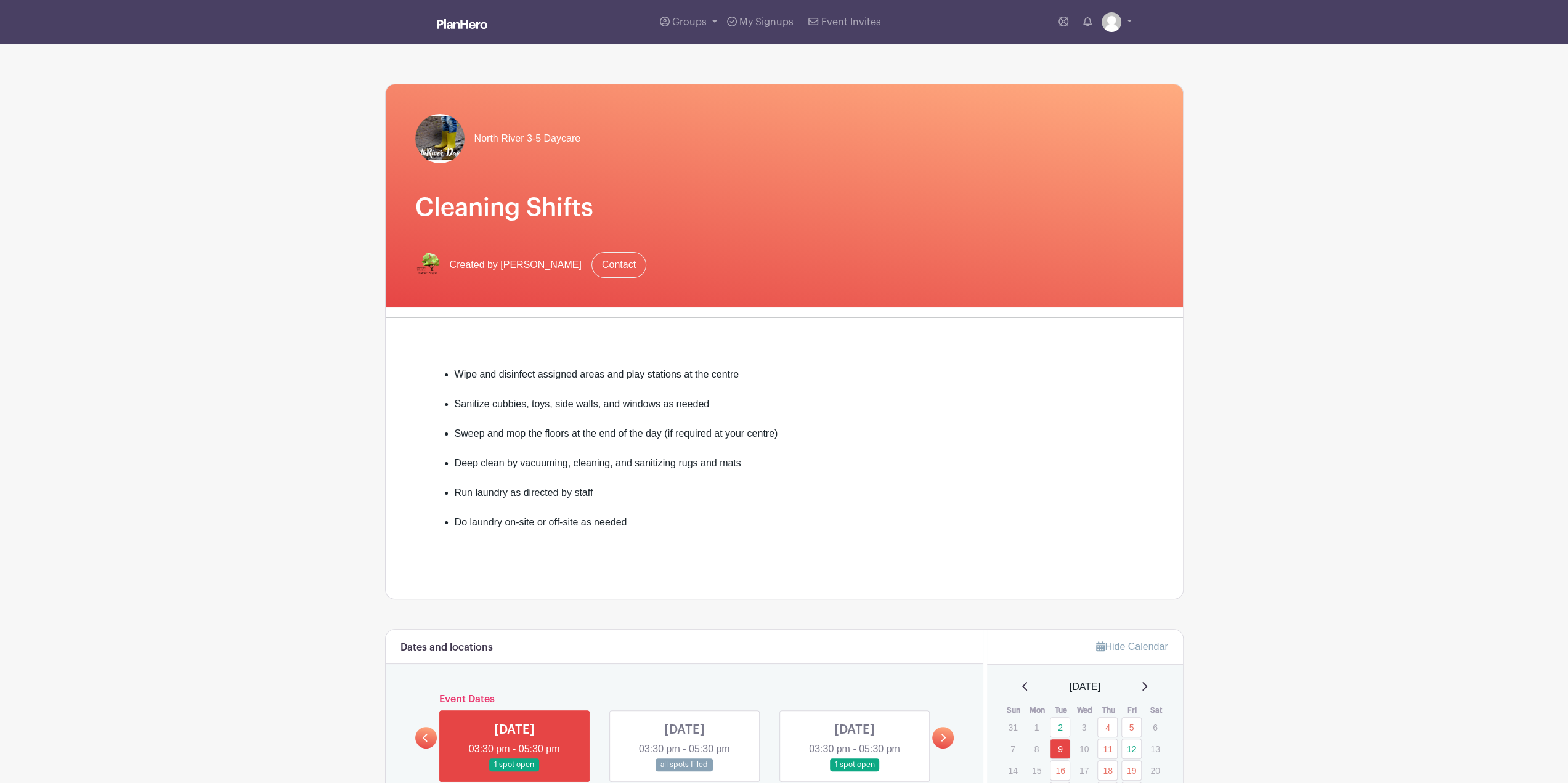
click at [778, 322] on div "North River 3-5 Daycare Cleaning Shifts Created by Pamela Wallberg Contact Wipe…" at bounding box center [784, 342] width 799 height 516
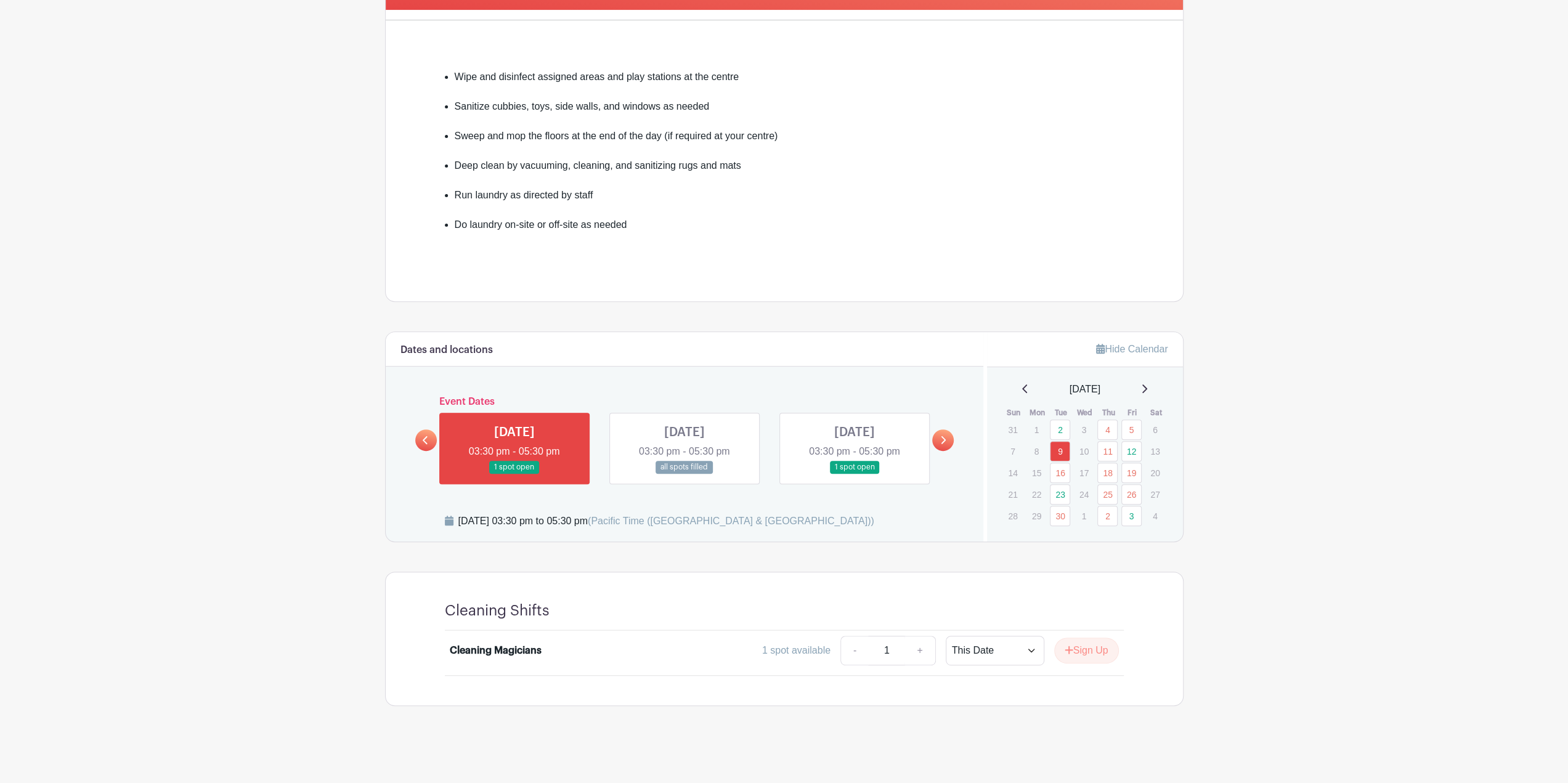
scroll to position [293, 0]
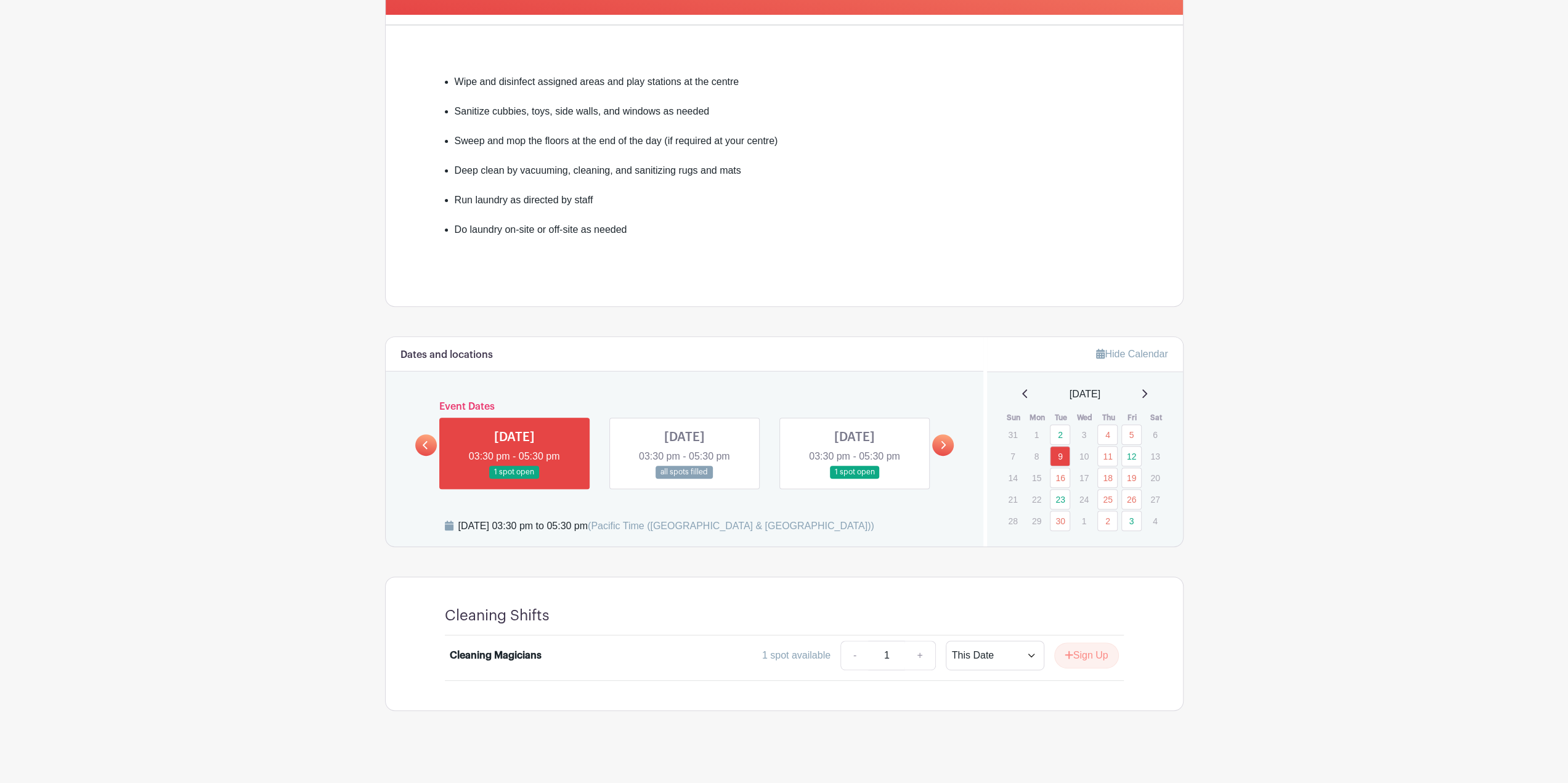
click at [684, 479] on link at bounding box center [684, 479] width 0 height 0
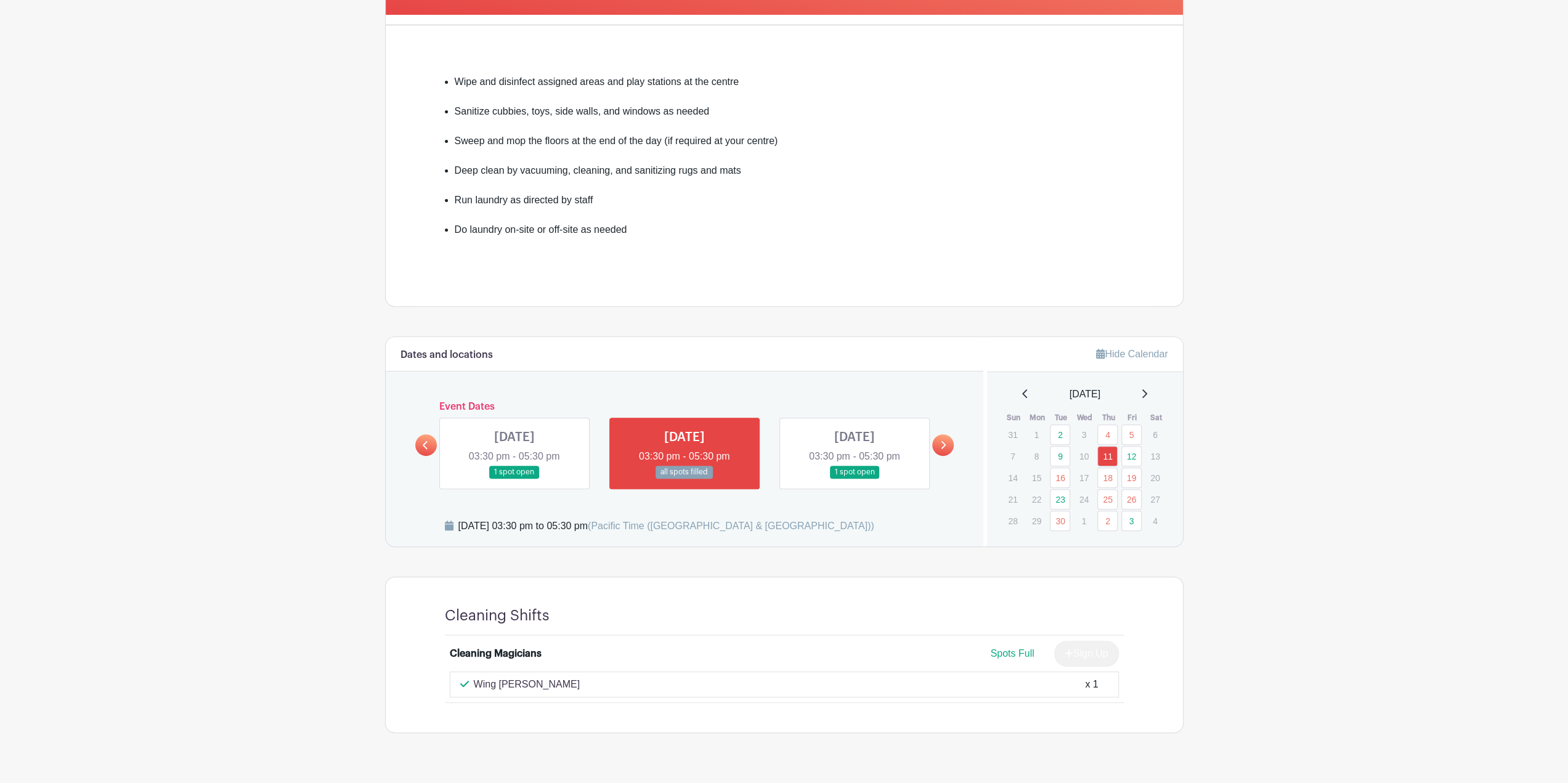
click at [778, 479] on link at bounding box center [854, 479] width 0 height 0
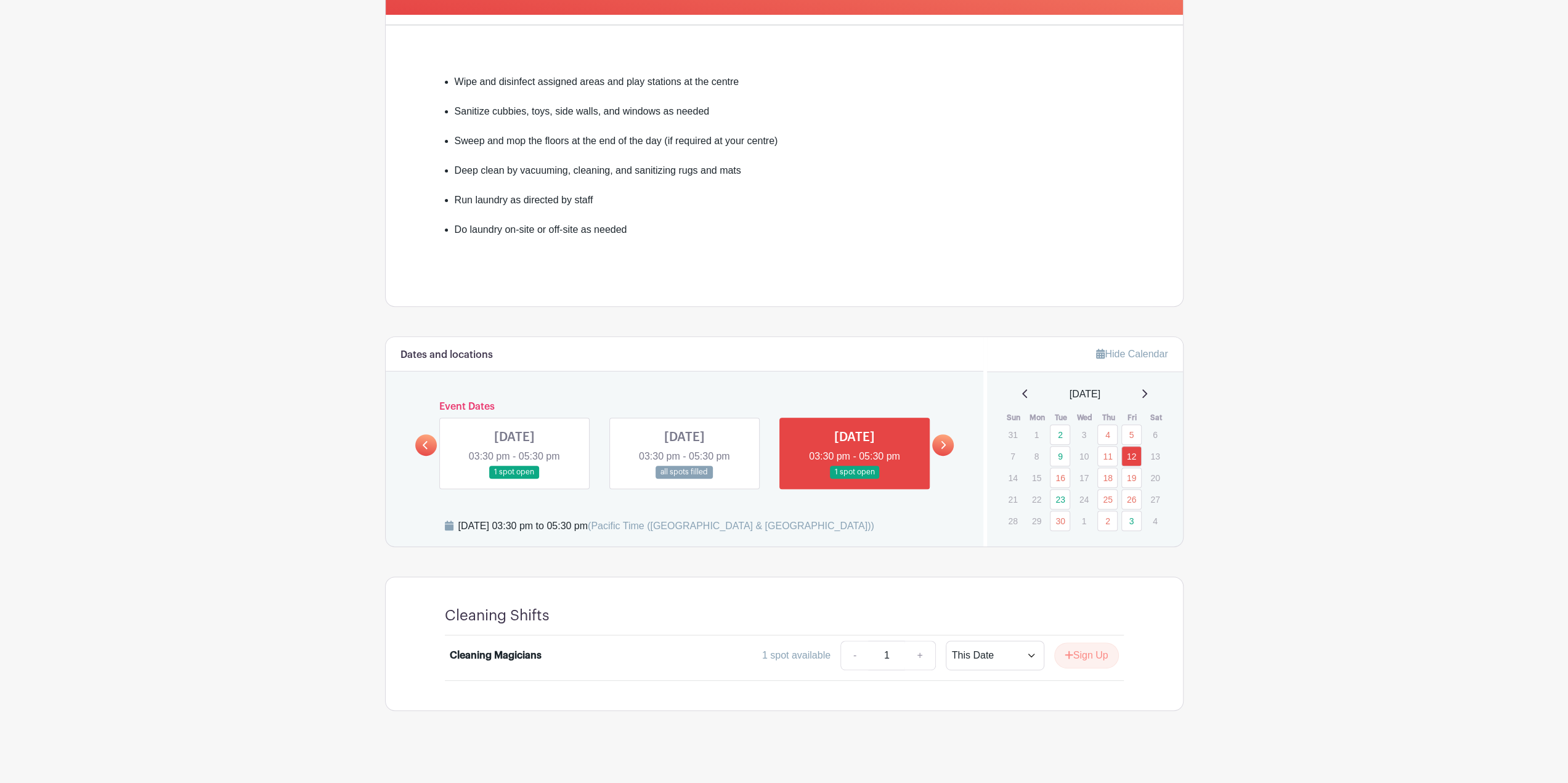
click at [684, 479] on link at bounding box center [684, 479] width 0 height 0
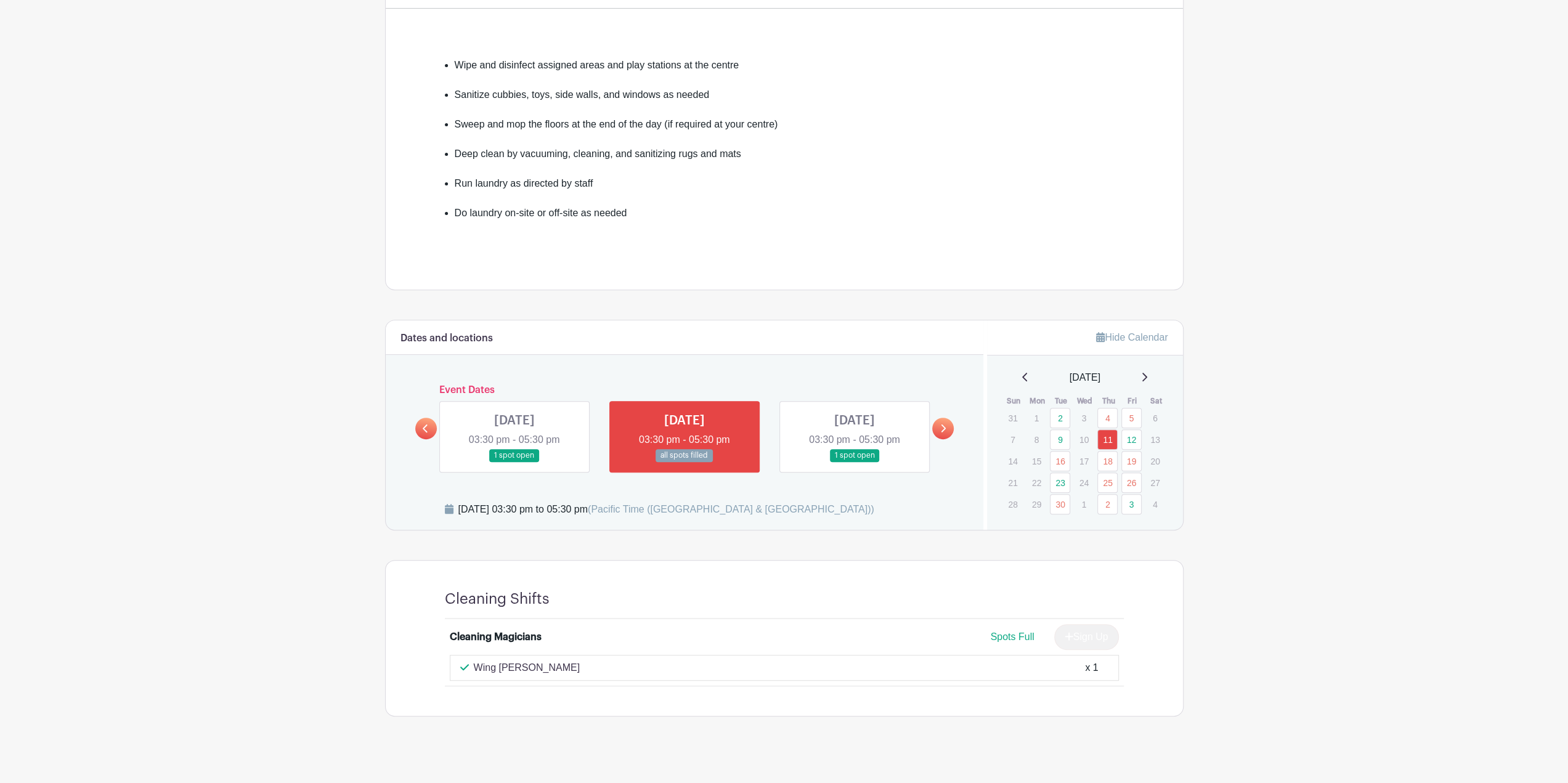
scroll to position [315, 0]
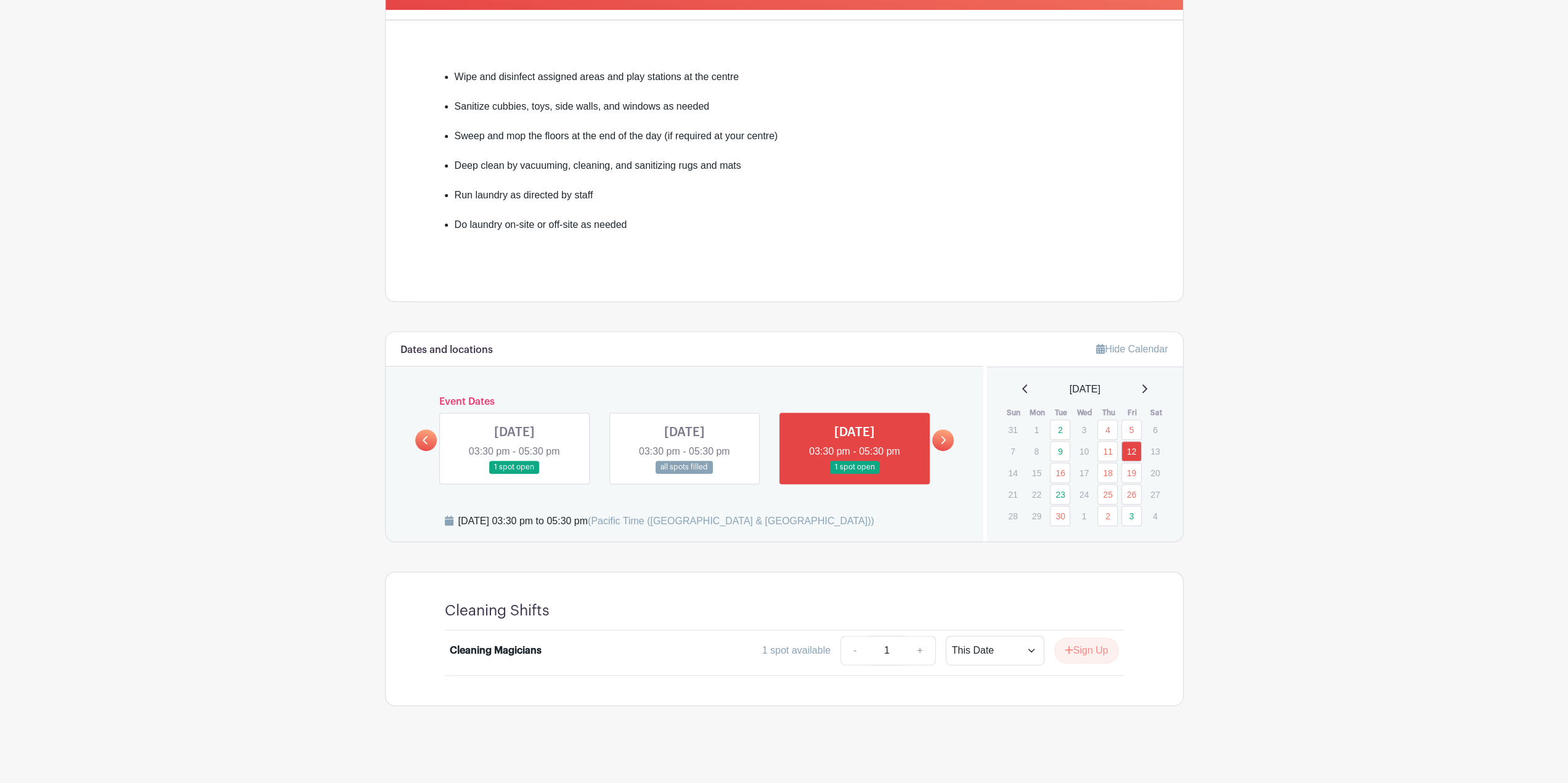
scroll to position [293, 0]
